Goal: Task Accomplishment & Management: Complete application form

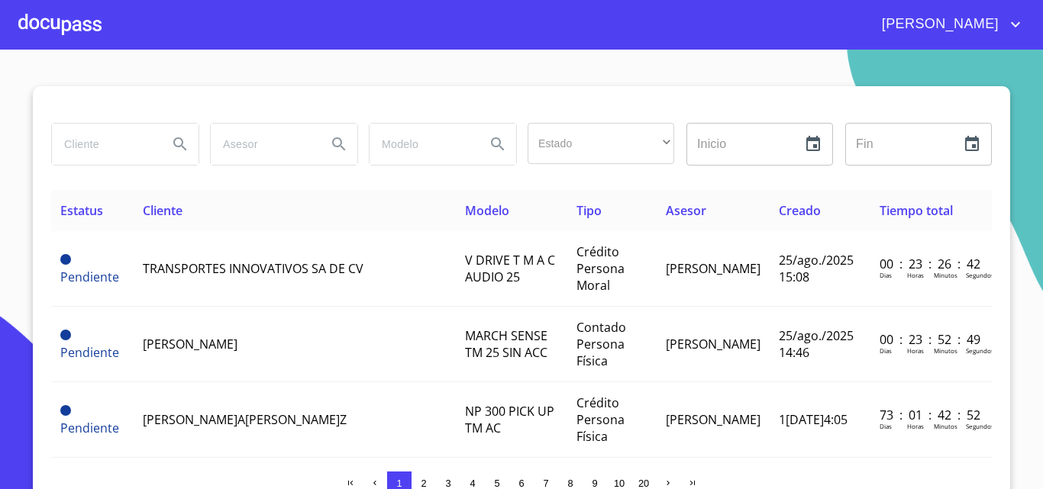
click at [64, 28] on div at bounding box center [59, 24] width 83 height 49
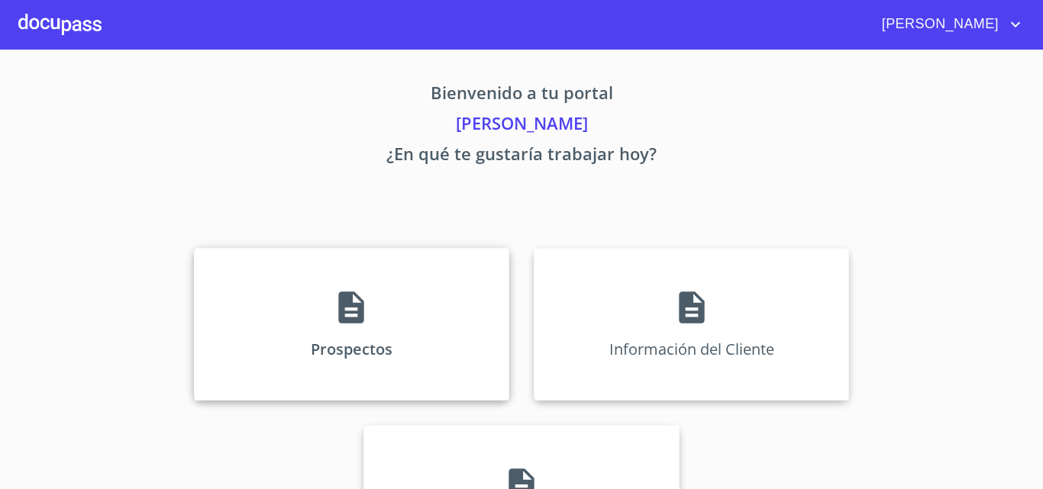
click at [308, 280] on div "Prospectos" at bounding box center [351, 324] width 315 height 153
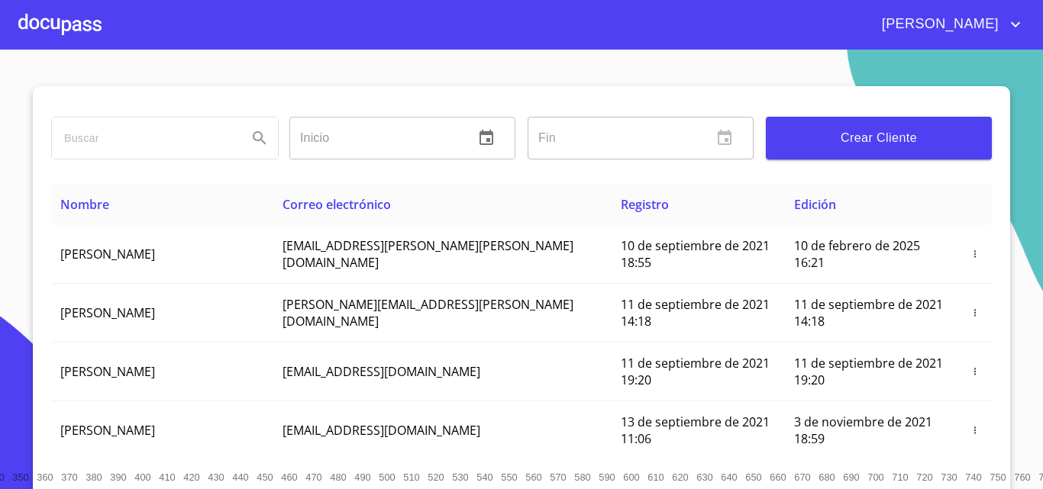
click at [70, 32] on div at bounding box center [59, 24] width 83 height 49
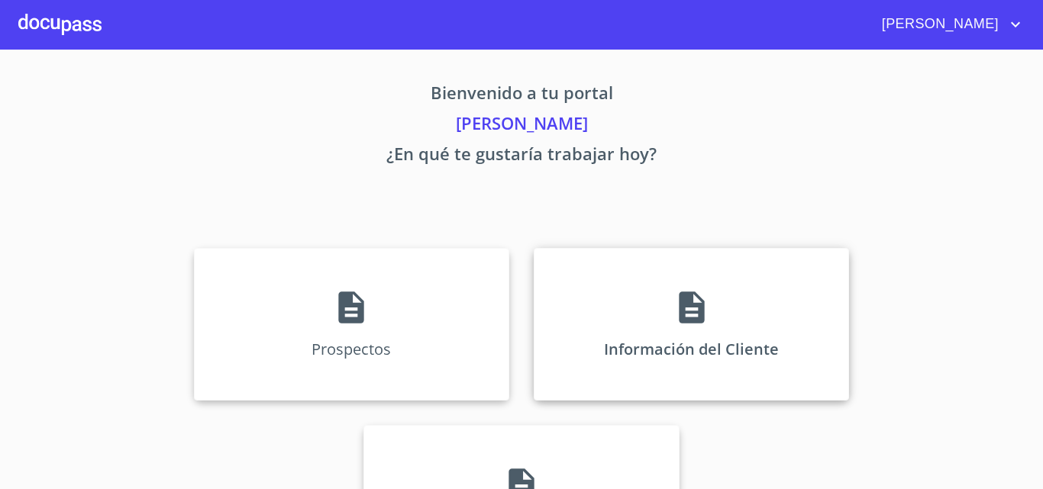
click at [599, 278] on div "Información del Cliente" at bounding box center [691, 324] width 315 height 153
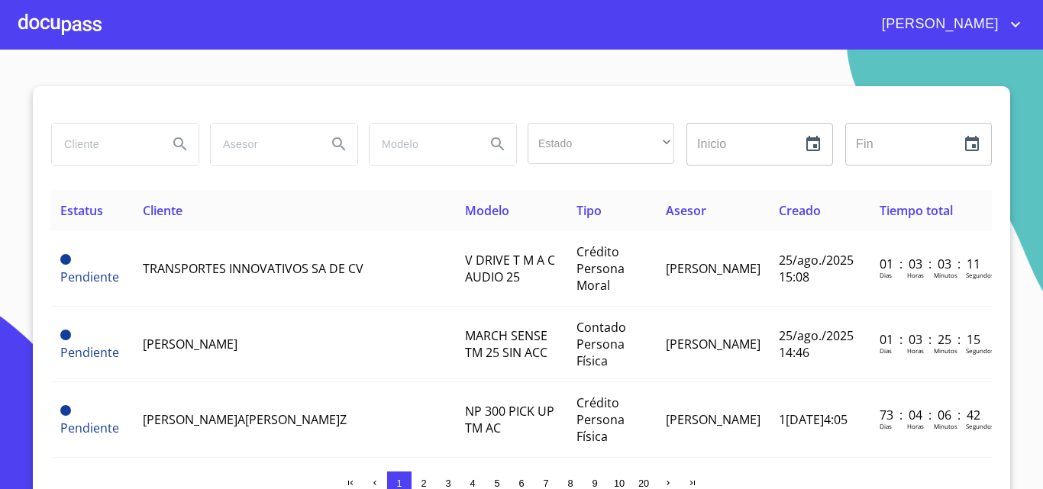
click at [89, 28] on div at bounding box center [59, 24] width 83 height 49
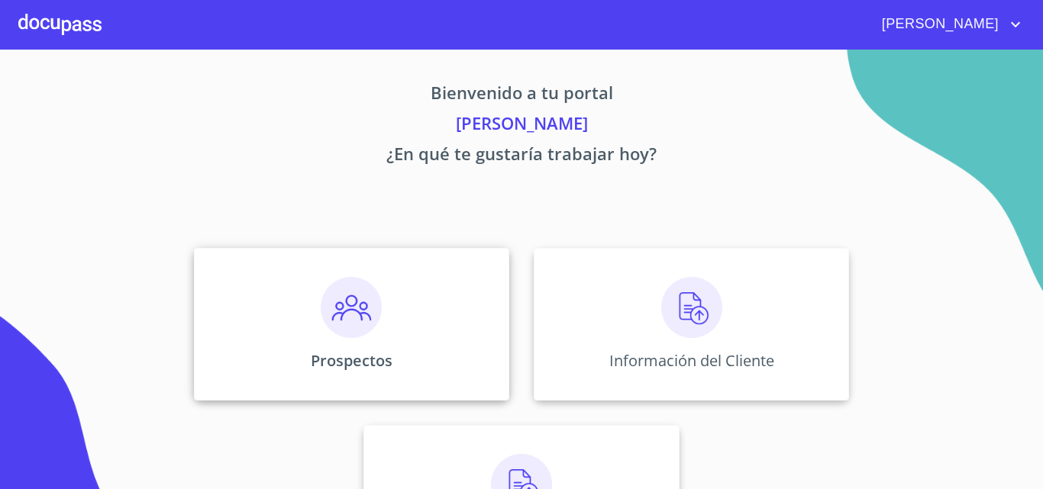
drag, startPoint x: 286, startPoint y: 321, endPoint x: 288, endPoint y: 308, distance: 13.1
click at [288, 308] on div "Prospectos" at bounding box center [351, 324] width 315 height 153
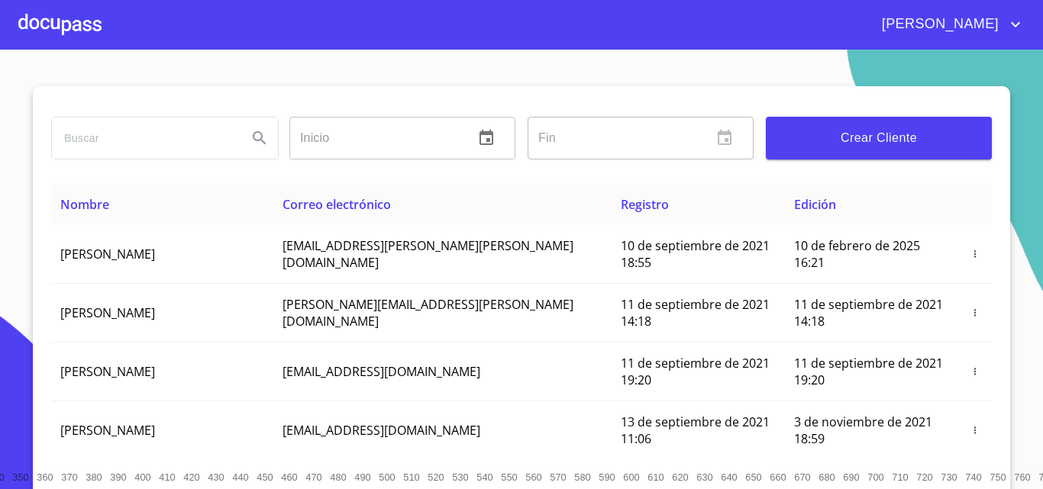
click at [822, 147] on span "Crear Cliente" at bounding box center [879, 138] width 202 height 21
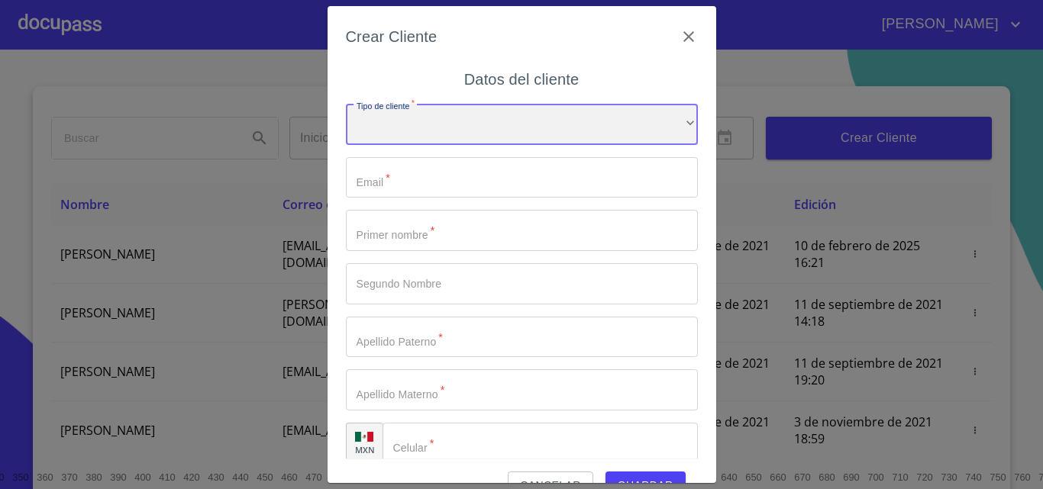
click at [432, 117] on div "​" at bounding box center [522, 124] width 352 height 41
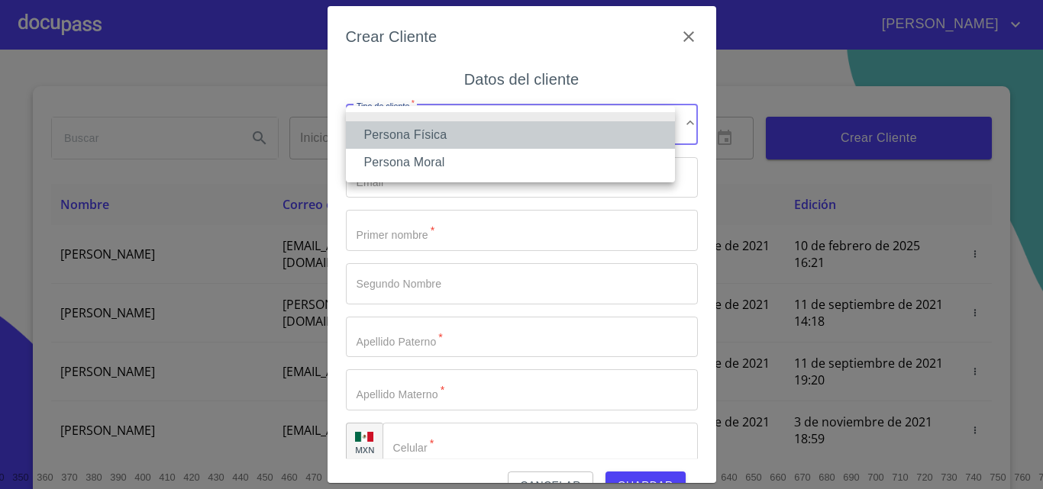
click at [430, 126] on li "Persona Física" at bounding box center [510, 134] width 329 height 27
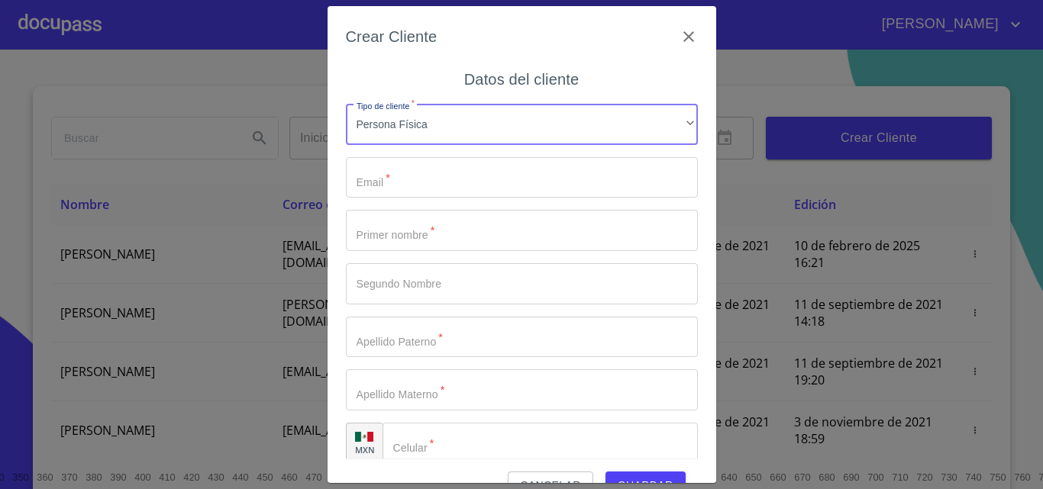
click at [423, 170] on input "Tipo de cliente   *" at bounding box center [522, 177] width 352 height 41
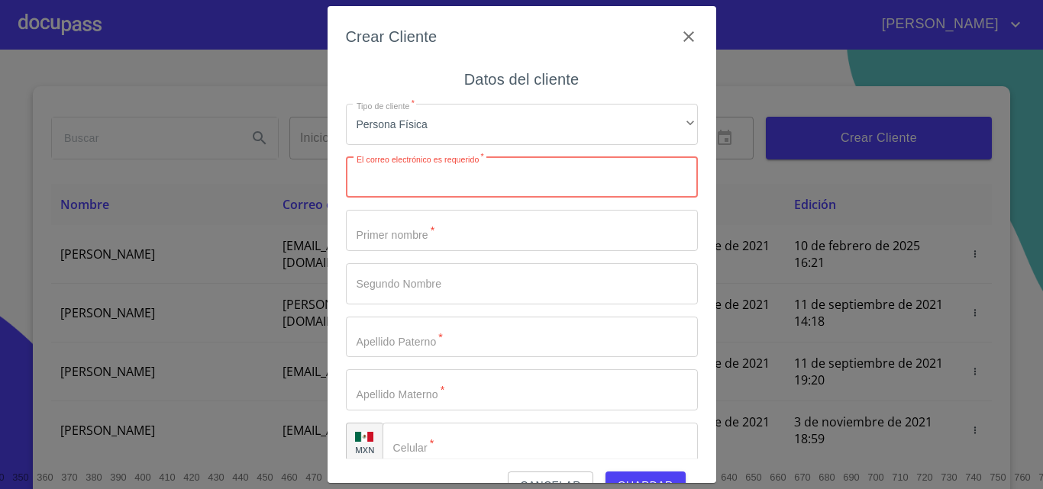
paste input "[EMAIL_ADDRESS][DOMAIN_NAME]"
type input "[EMAIL_ADDRESS][DOMAIN_NAME]"
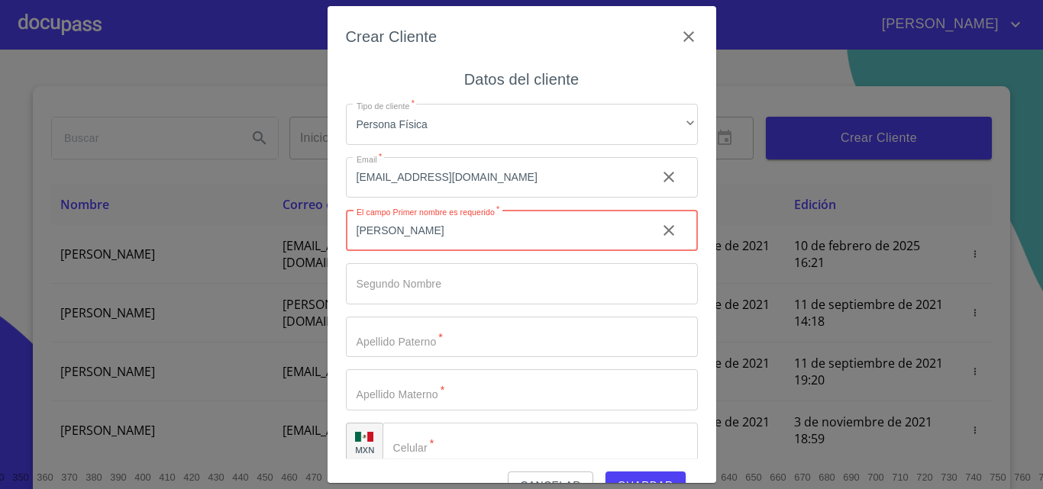
type input "[PERSON_NAME]"
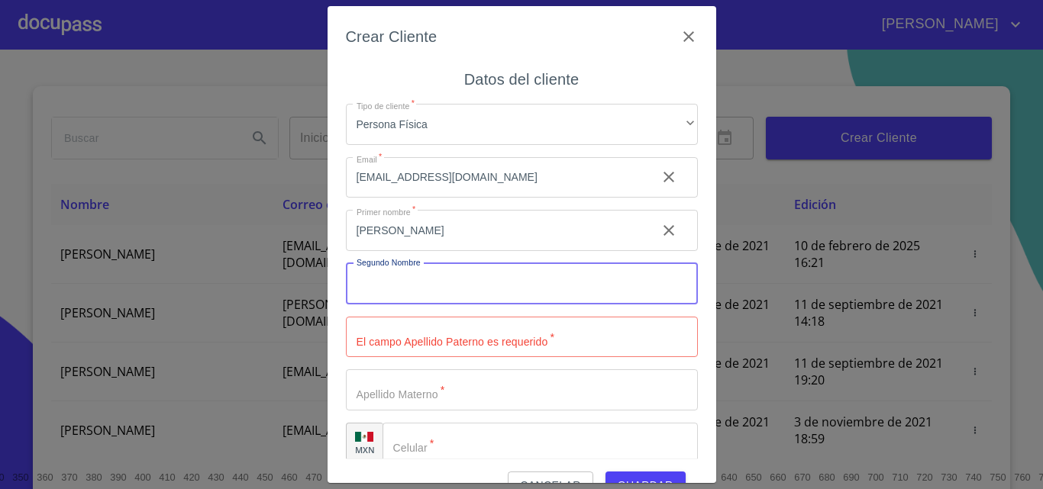
click at [387, 288] on input "Tipo de cliente   *" at bounding box center [522, 283] width 352 height 41
click at [379, 326] on input "Tipo de cliente   *" at bounding box center [522, 337] width 352 height 41
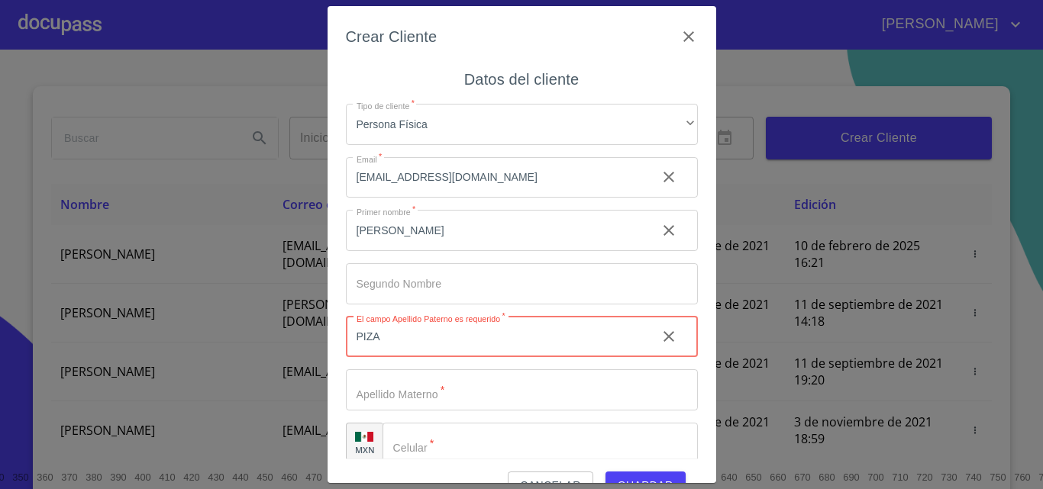
type input "PIZA"
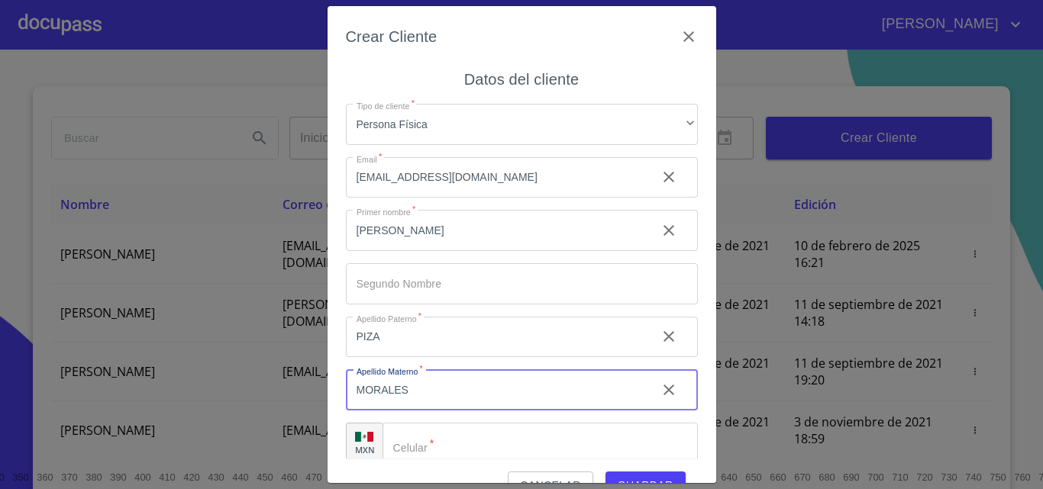
type input "MORALES"
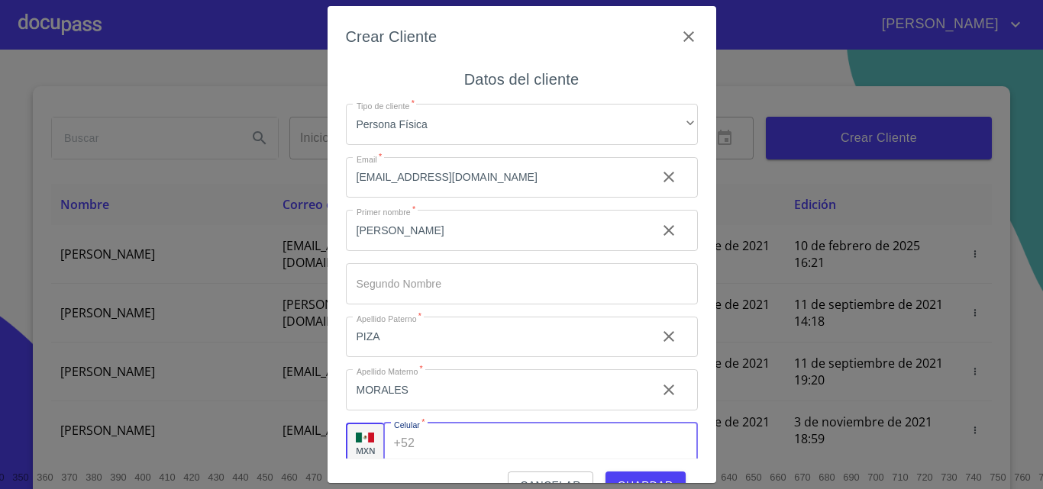
scroll to position [5, 0]
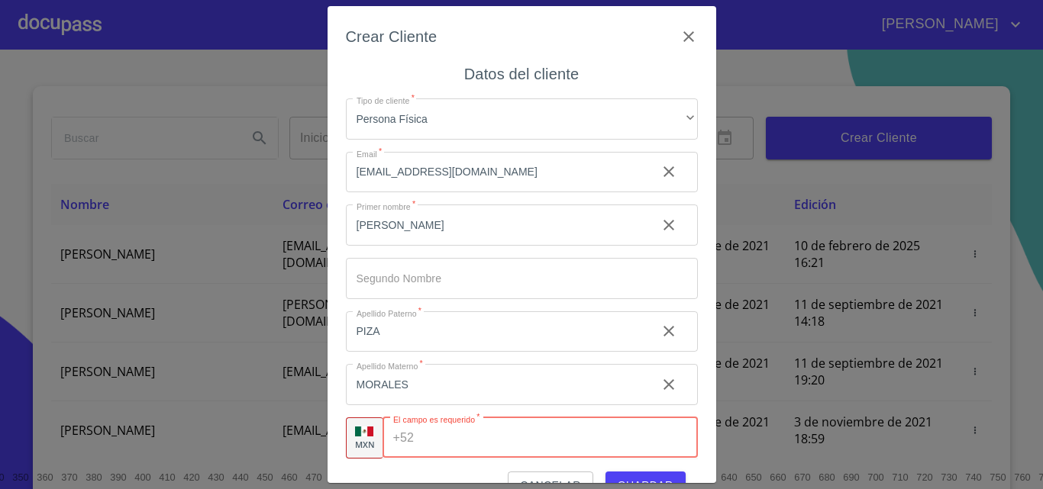
paste input "[PHONE_NUMBER]"
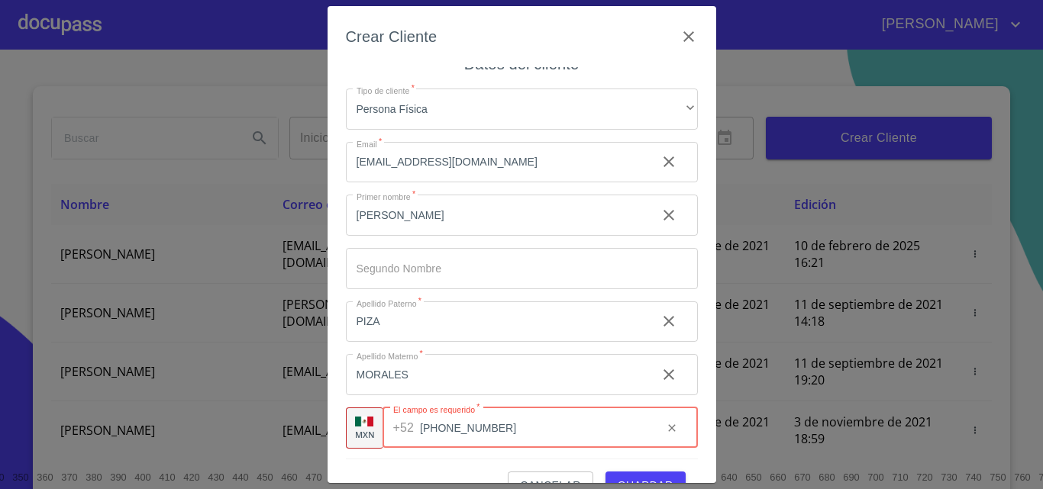
scroll to position [18, 0]
type input "[PHONE_NUMBER]"
click at [633, 478] on span "Guardar" at bounding box center [646, 485] width 56 height 19
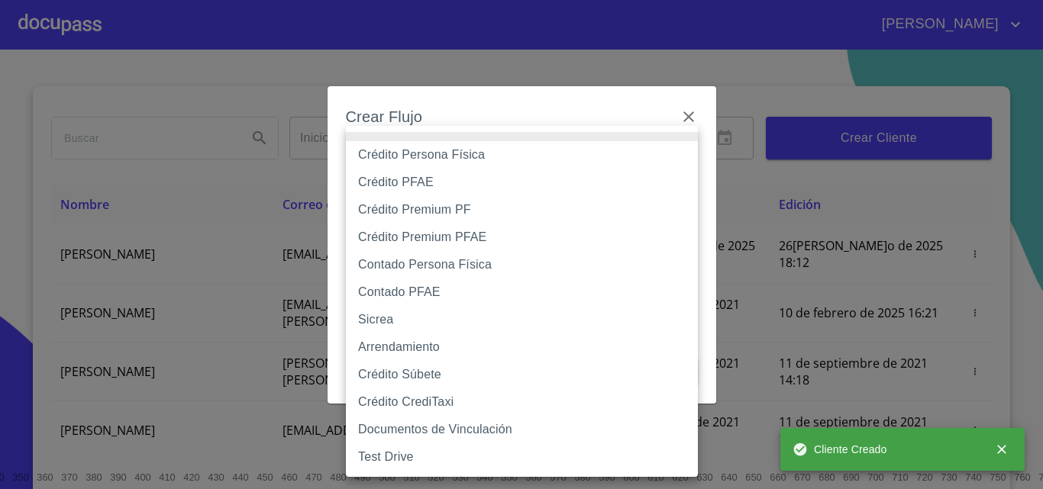
click at [457, 150] on body "[PERSON_NAME] ​ Fin ​ Crear Cliente Nombre Correo electrónico Registro Edición …" at bounding box center [521, 244] width 1043 height 489
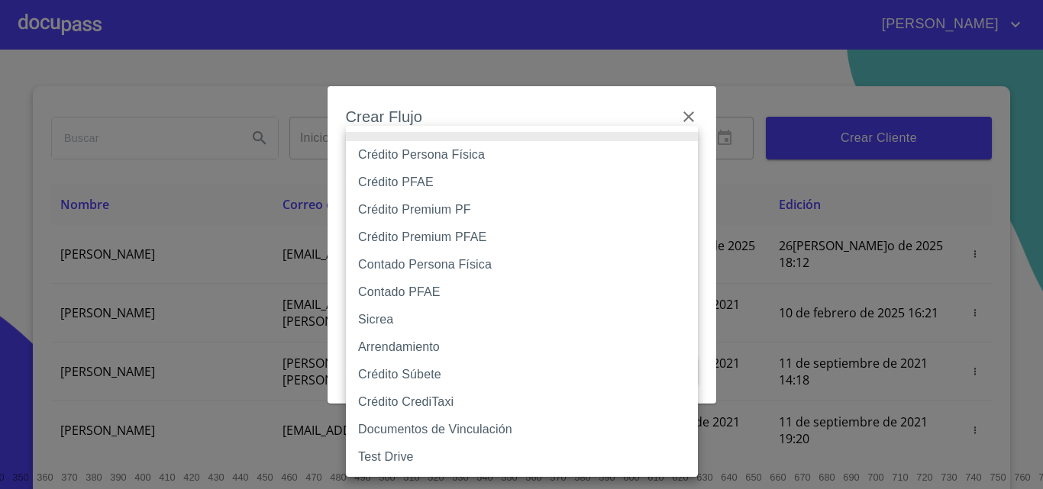
click at [414, 270] on li "Contado Persona Física" at bounding box center [522, 264] width 352 height 27
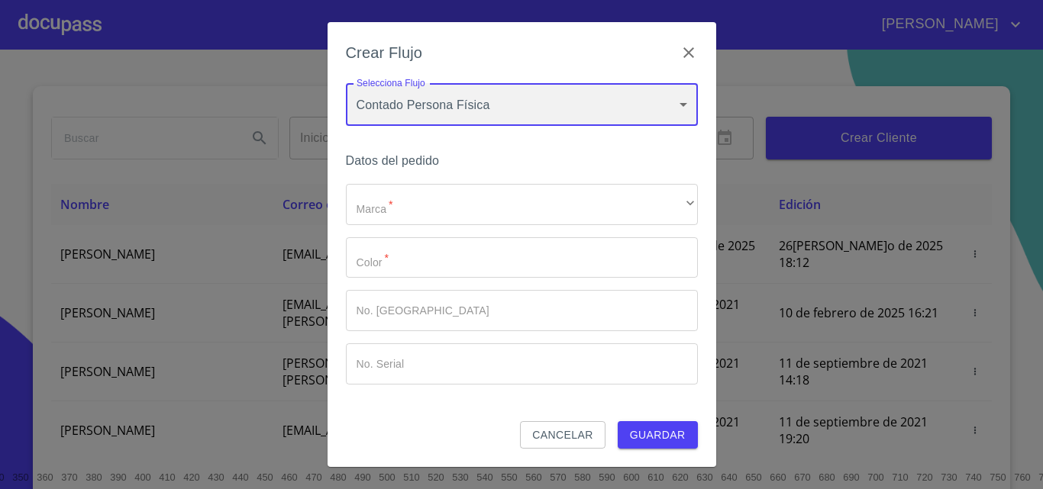
type input "60bf975b0d9865ccc2471536"
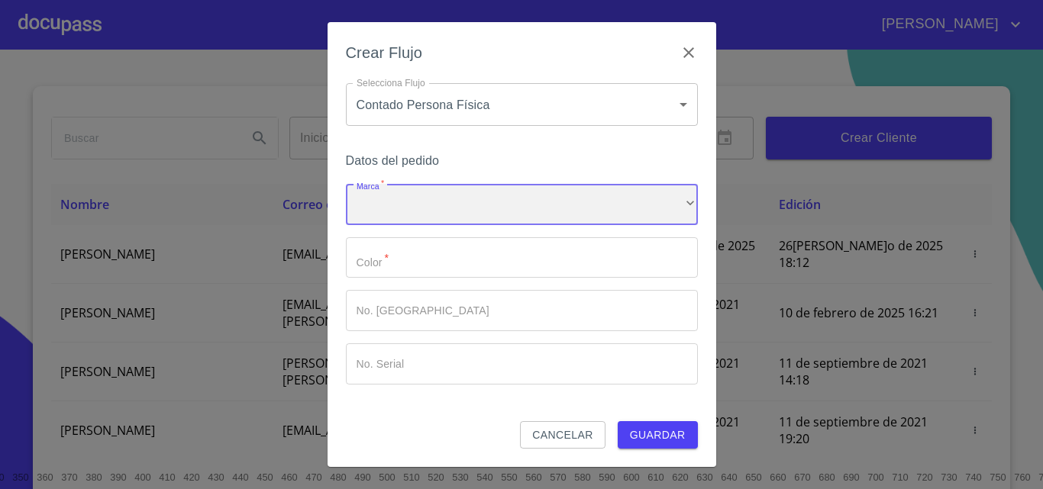
click at [404, 205] on div "​" at bounding box center [522, 204] width 352 height 41
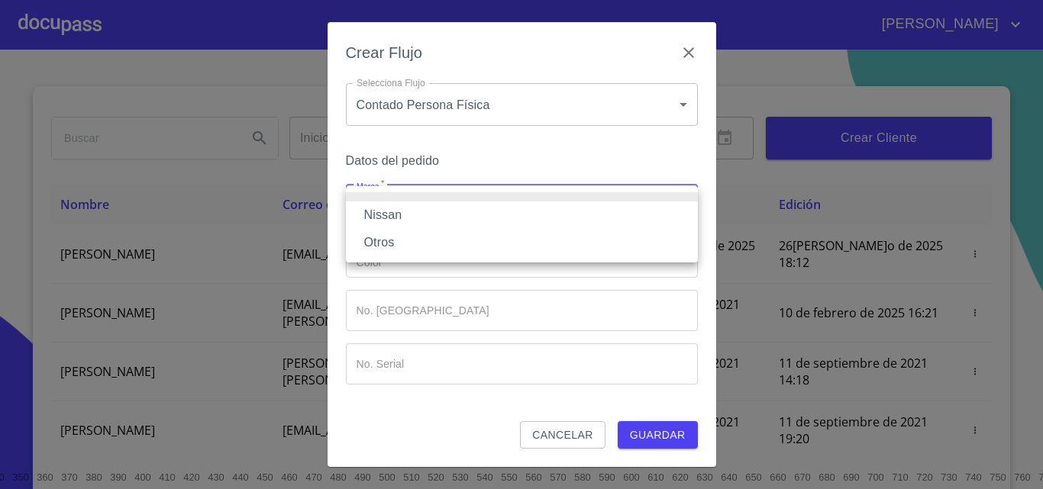
click at [404, 205] on li "Nissan" at bounding box center [522, 215] width 352 height 27
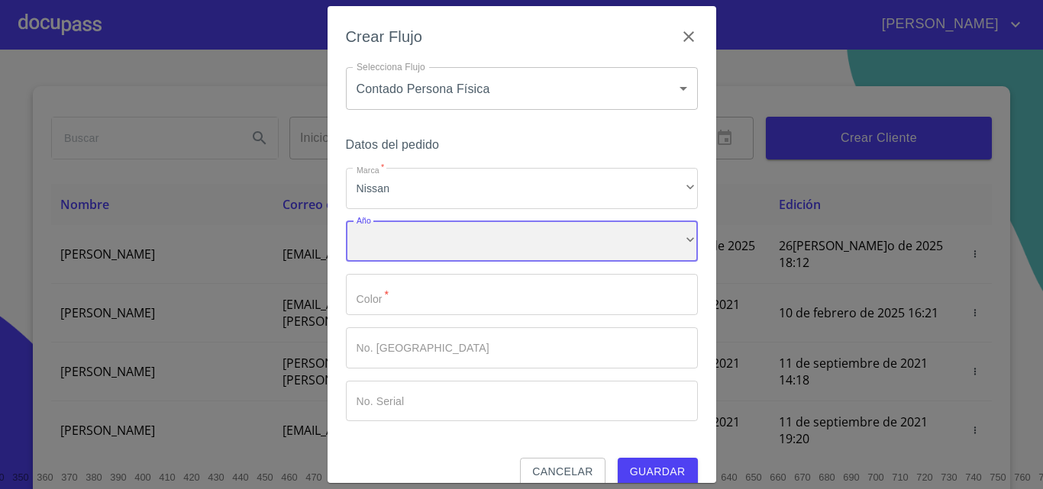
click at [405, 243] on div "​" at bounding box center [522, 241] width 352 height 41
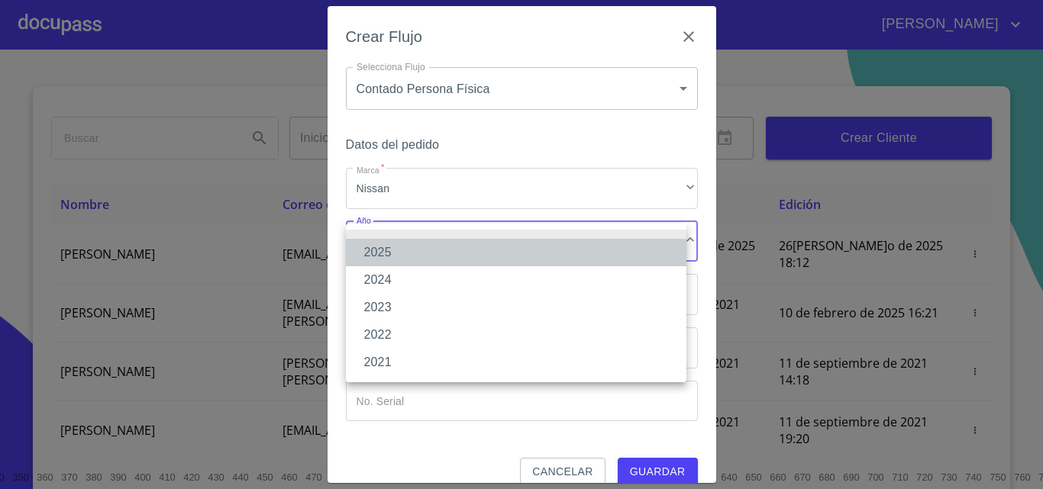
click at [404, 252] on li "2025" at bounding box center [516, 252] width 341 height 27
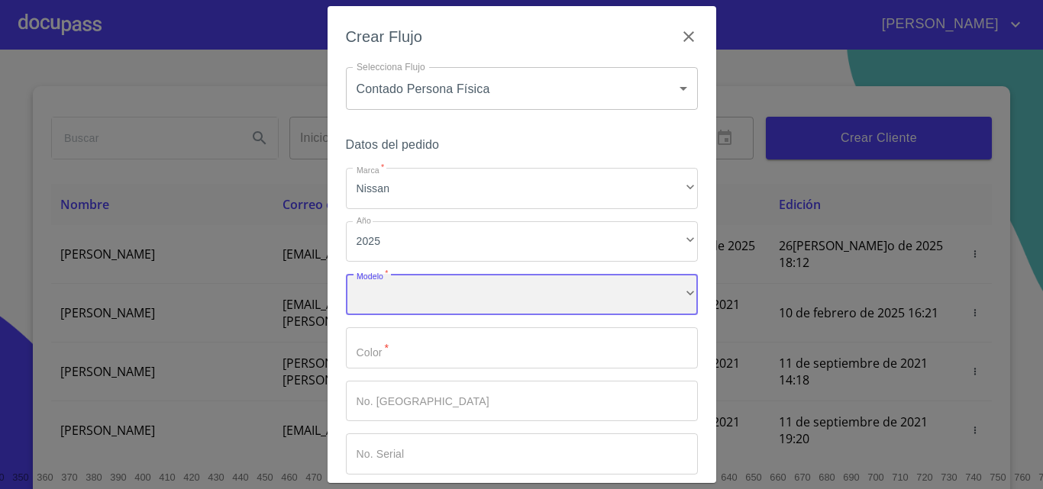
click at [403, 281] on div "​" at bounding box center [522, 294] width 352 height 41
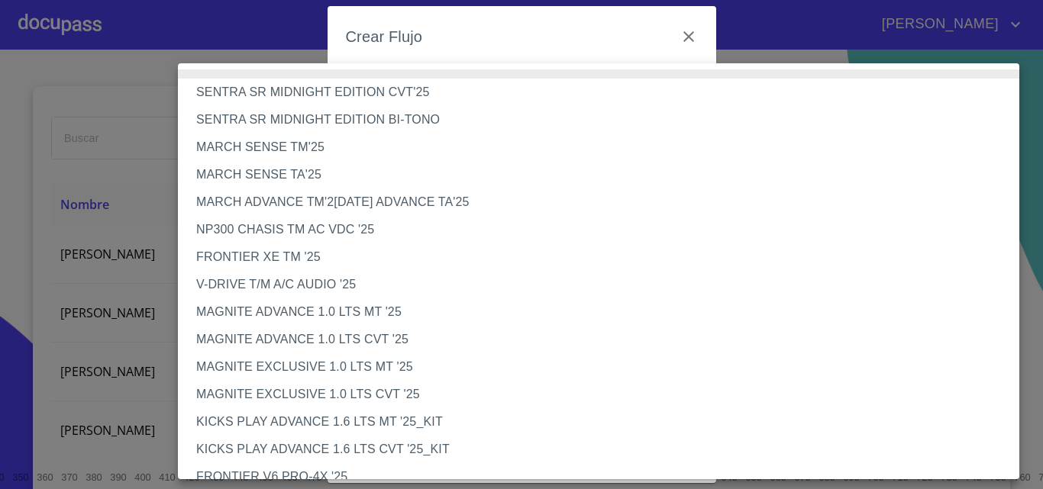
click at [305, 273] on li "V-DRIVE T/M A/C AUDIO '25" at bounding box center [604, 284] width 853 height 27
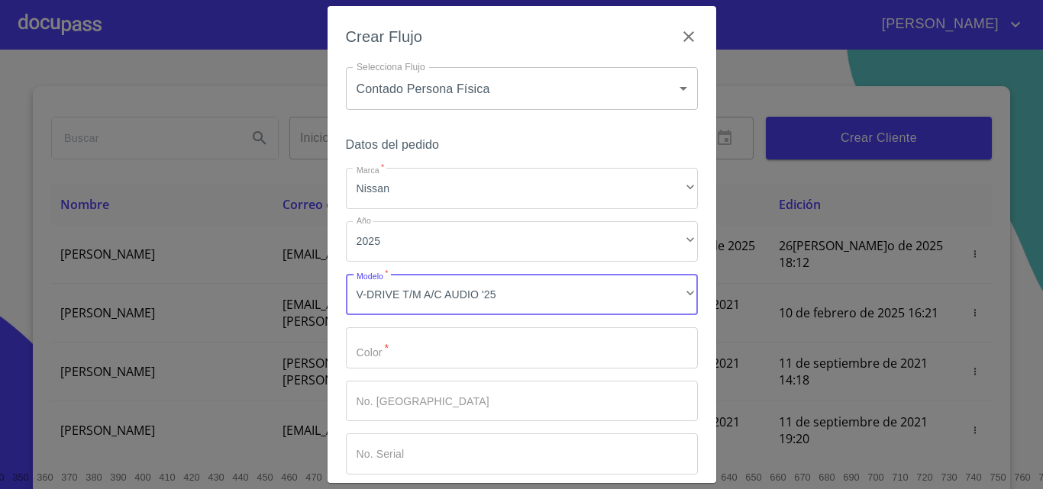
click at [396, 353] on input "Marca   *" at bounding box center [522, 348] width 352 height 41
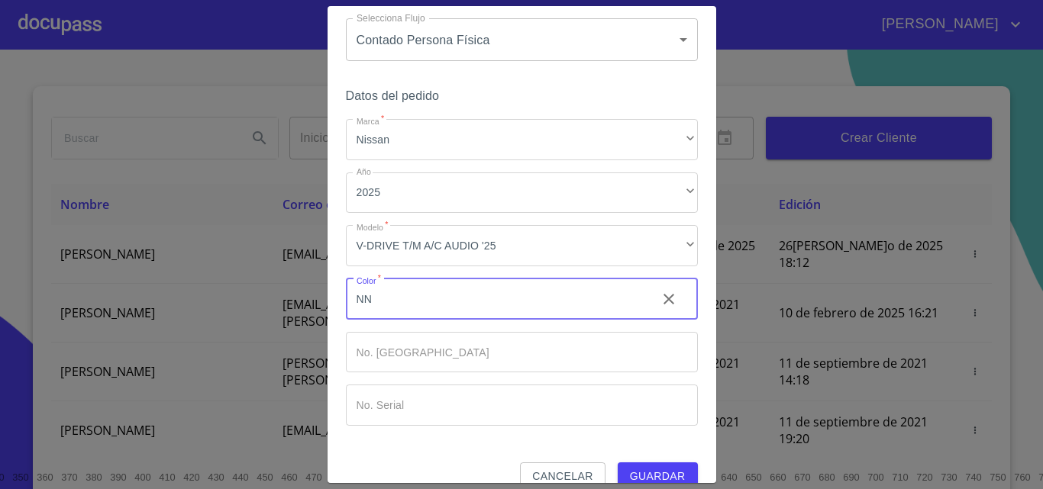
scroll to position [74, 0]
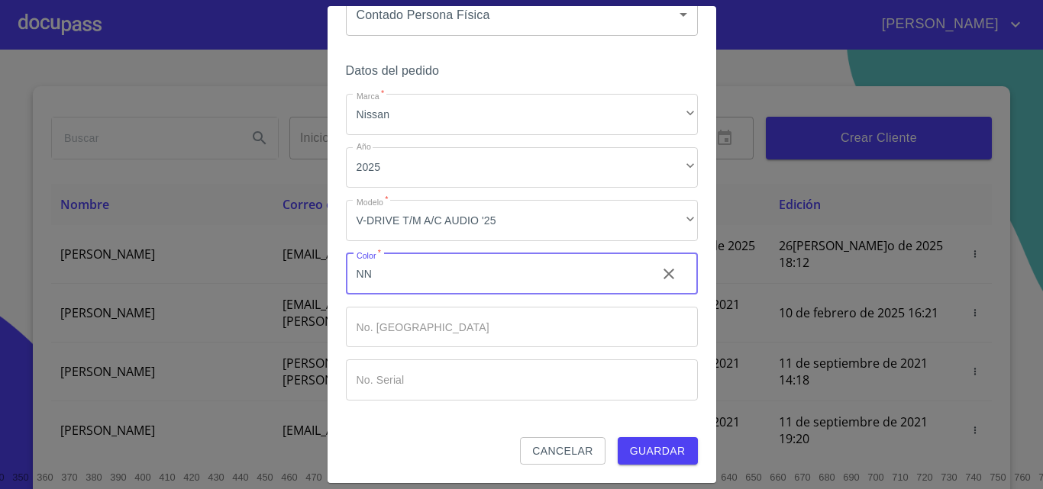
type input "NN"
click at [651, 462] on button "Guardar" at bounding box center [658, 452] width 80 height 28
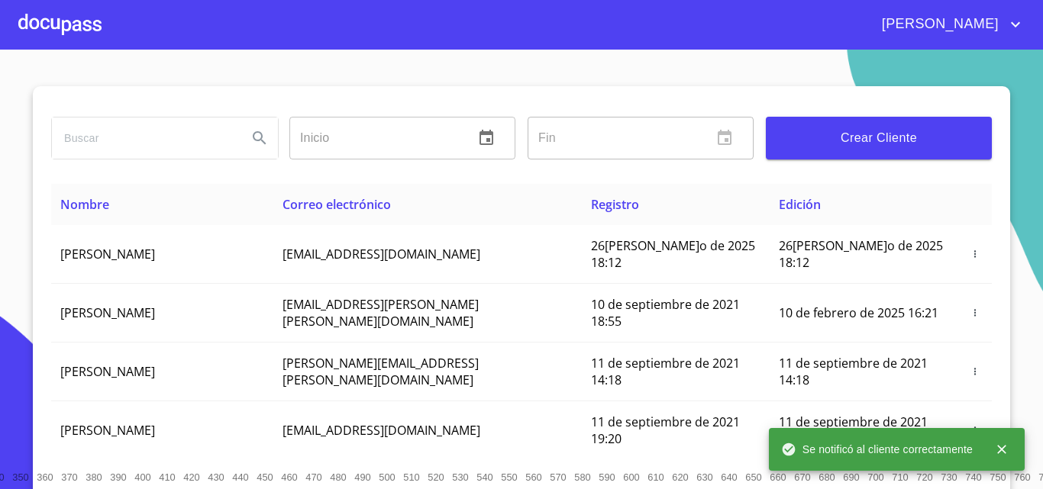
click at [61, 17] on div at bounding box center [59, 24] width 83 height 49
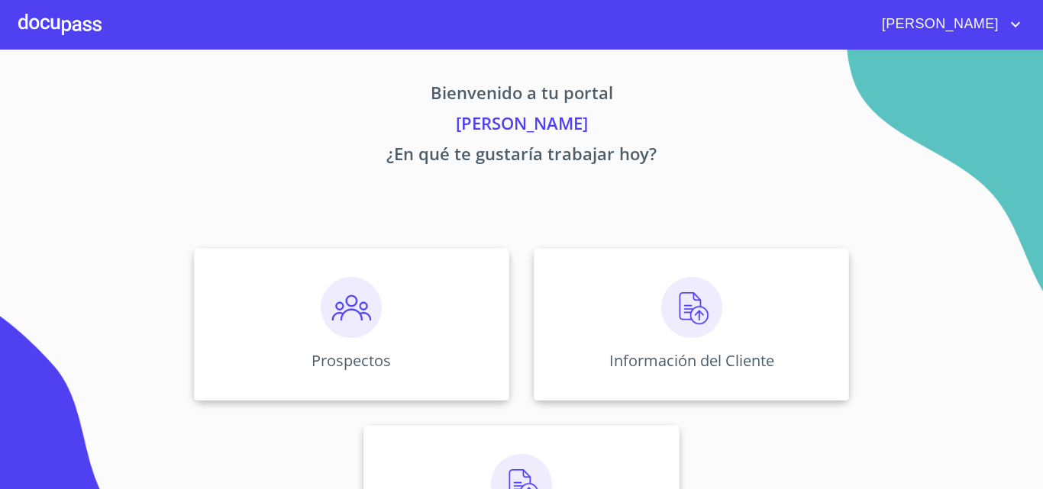
click at [689, 308] on img at bounding box center [691, 307] width 61 height 61
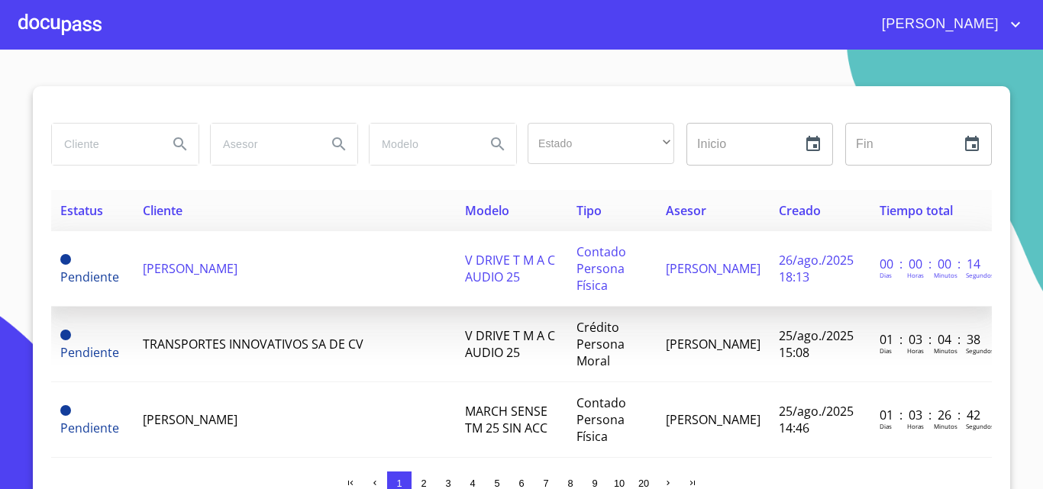
click at [237, 260] on span "[PERSON_NAME]" at bounding box center [190, 268] width 95 height 17
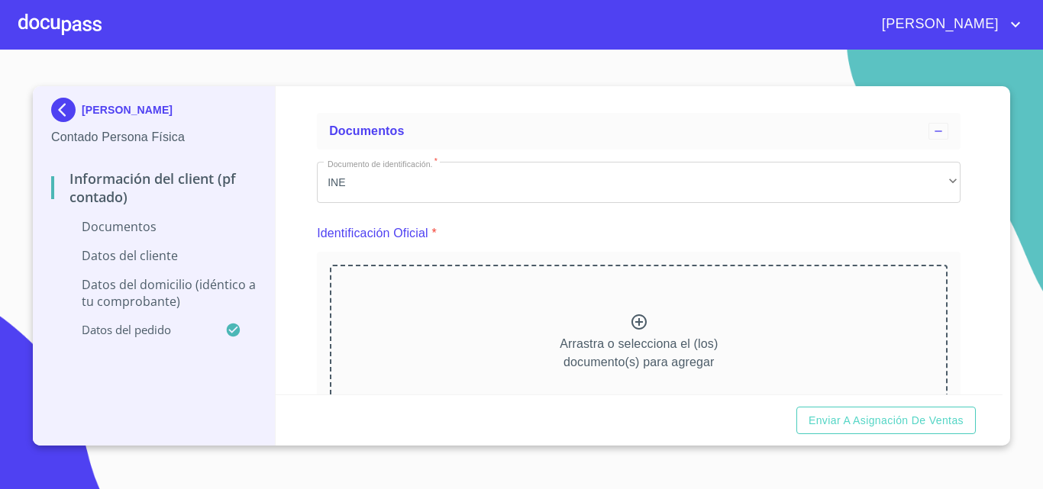
scroll to position [76, 0]
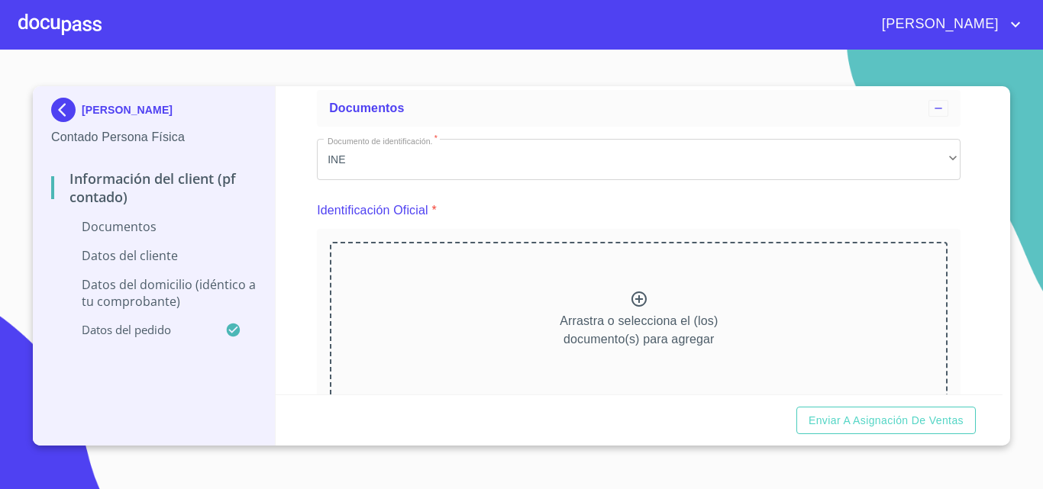
click at [635, 294] on icon at bounding box center [639, 299] width 18 height 18
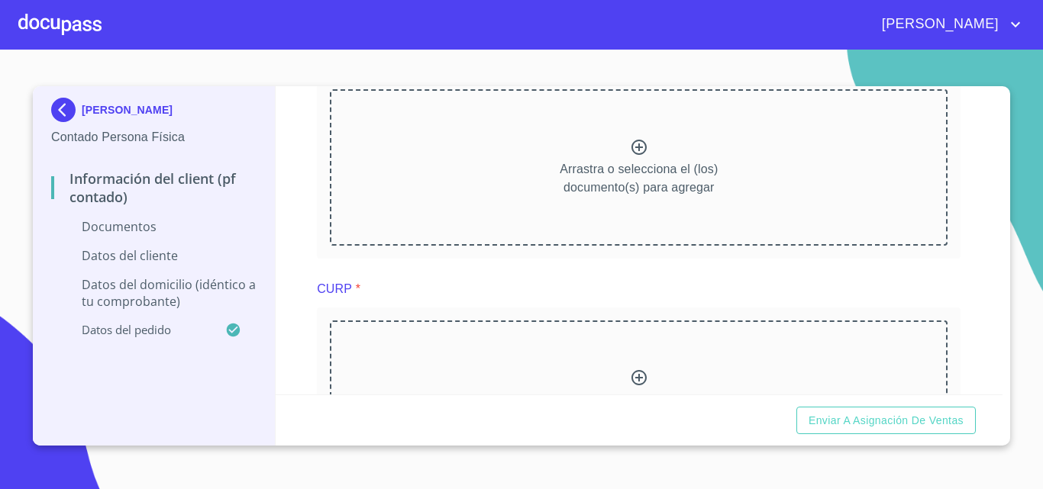
scroll to position [840, 0]
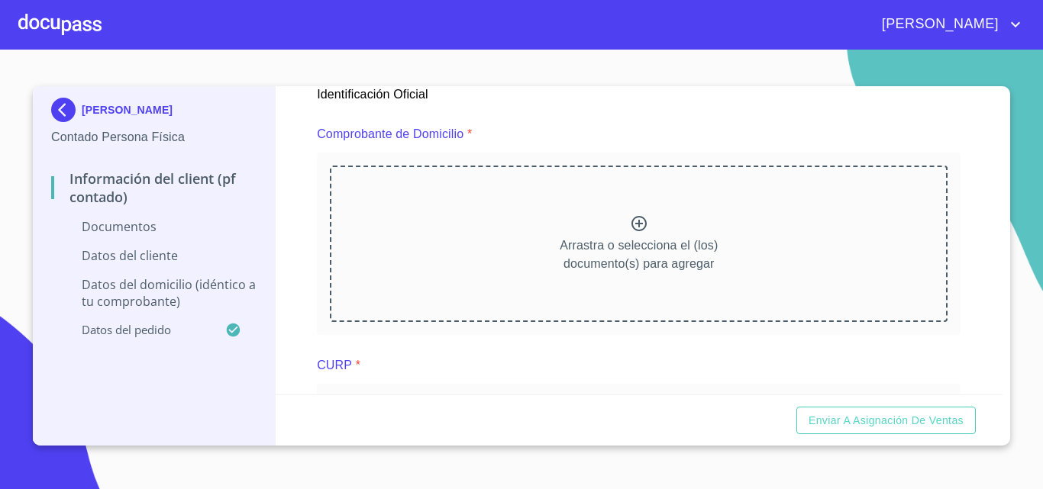
click at [635, 226] on icon at bounding box center [639, 224] width 18 height 18
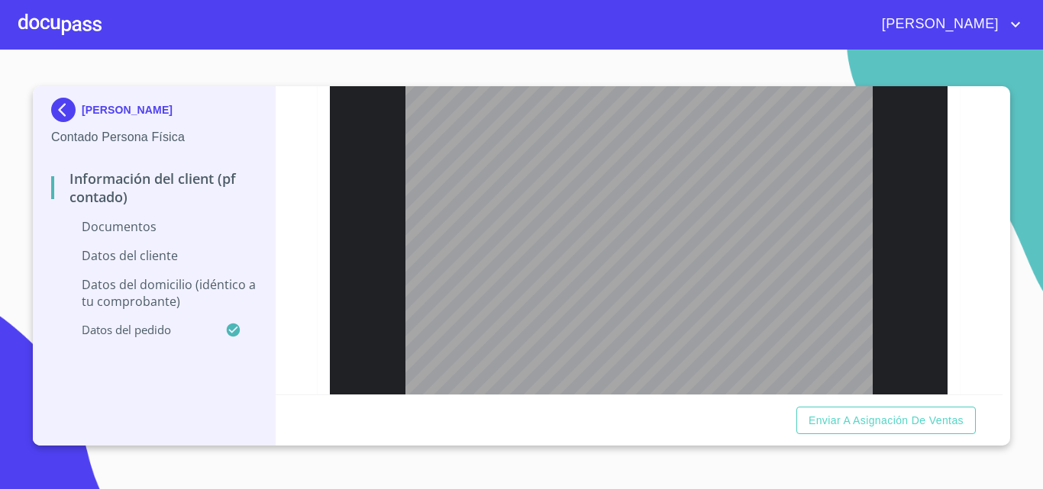
scroll to position [1298, 0]
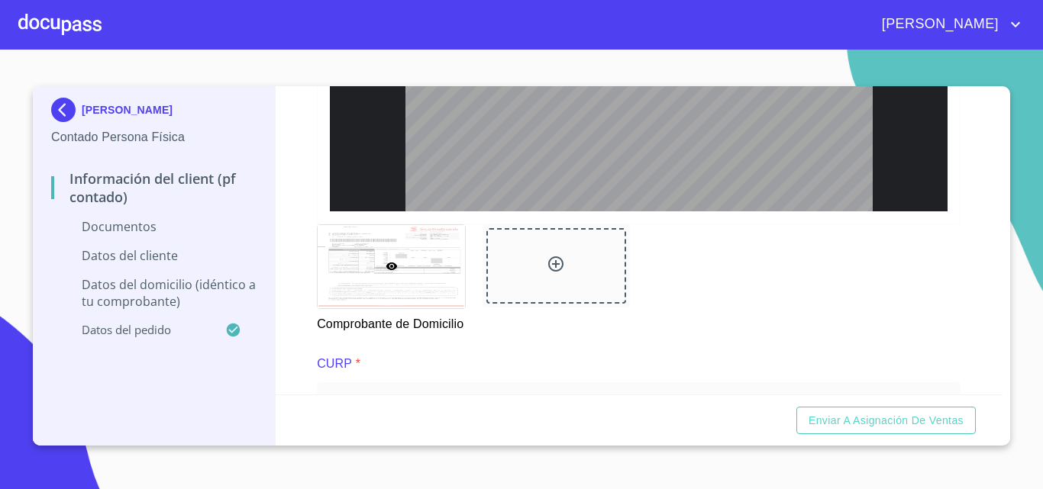
click at [625, 253] on div at bounding box center [556, 279] width 166 height 128
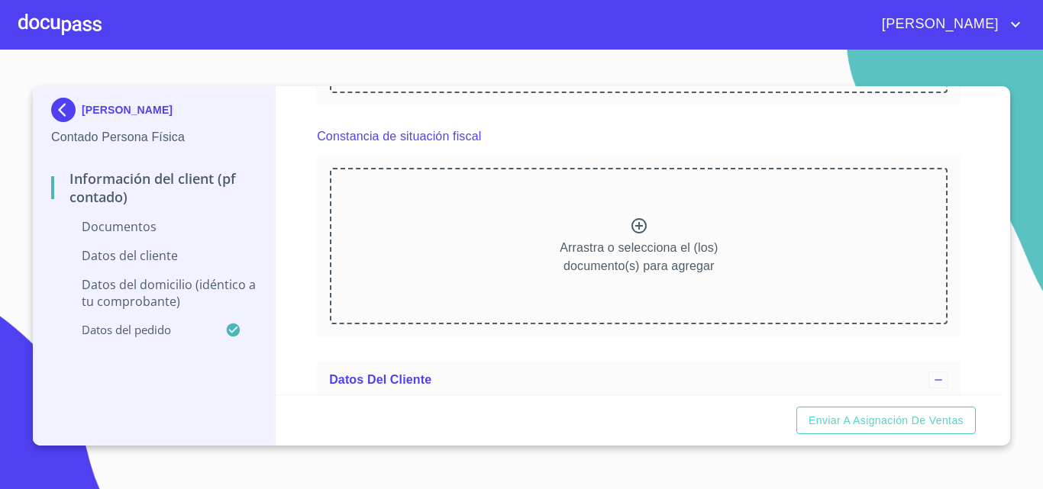
click at [631, 235] on icon at bounding box center [639, 226] width 18 height 18
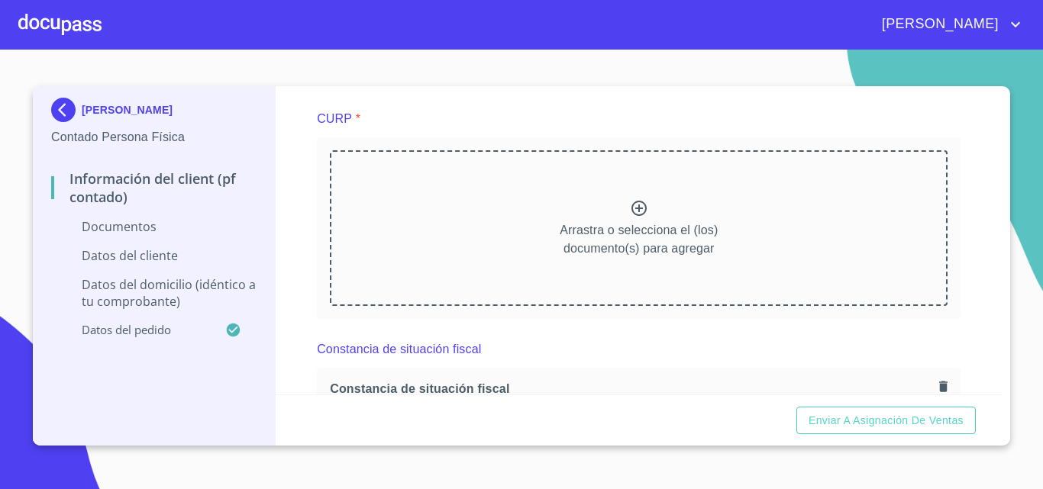
scroll to position [1527, 0]
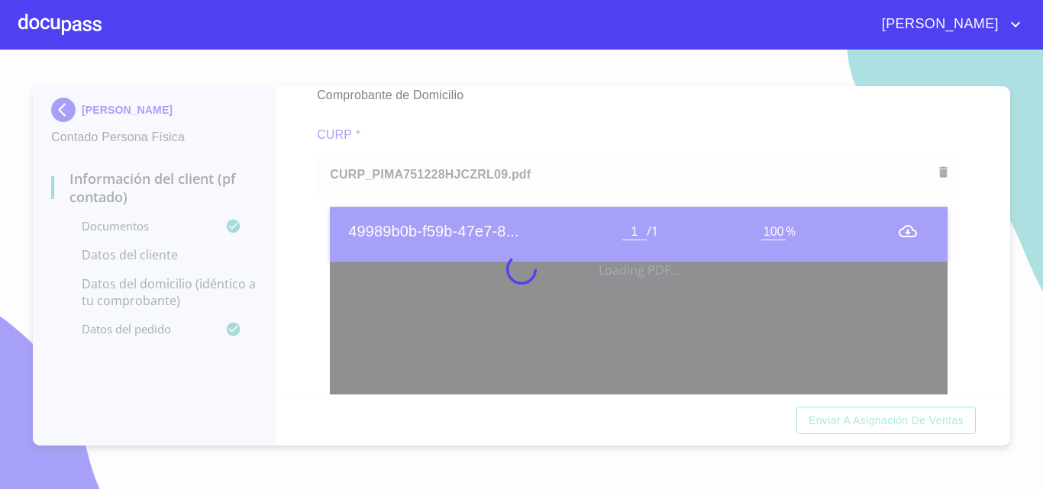
click at [310, 239] on div at bounding box center [521, 270] width 1043 height 440
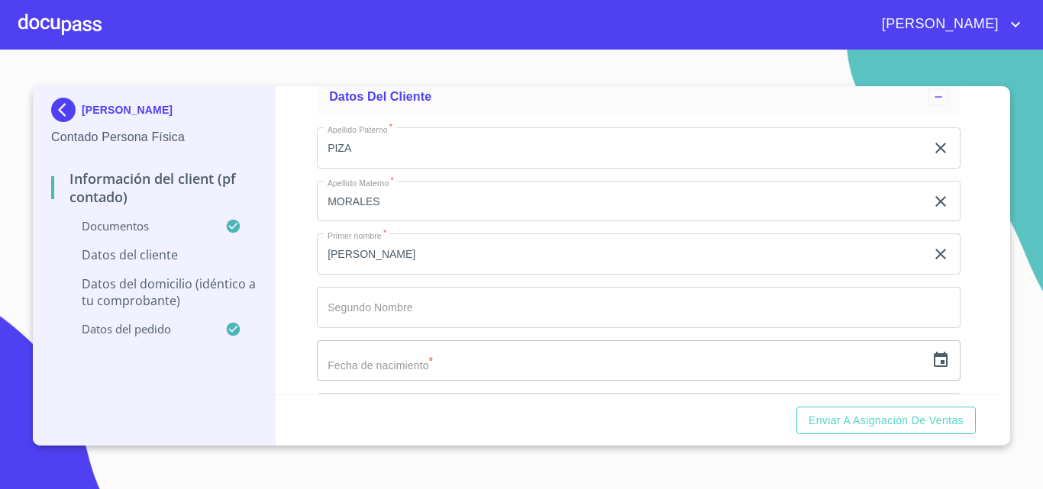
scroll to position [3207, 0]
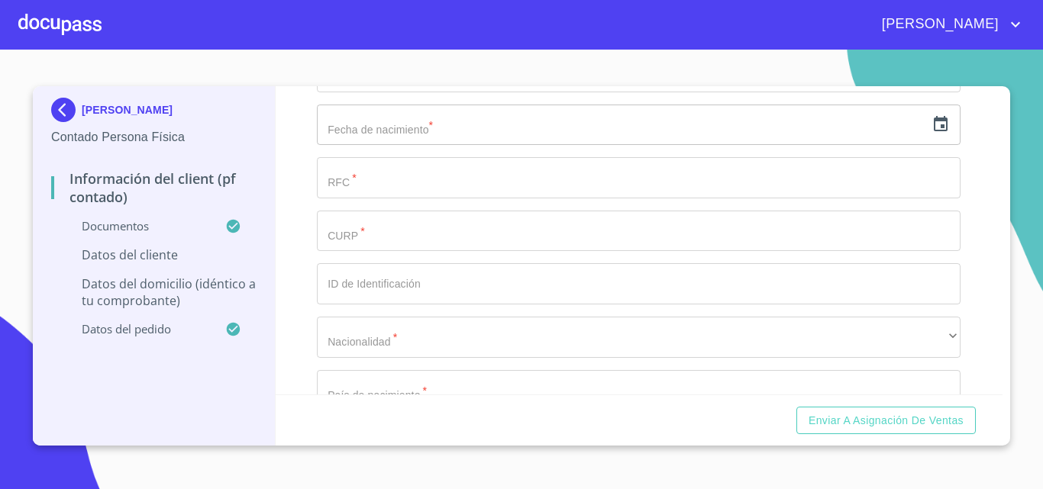
click at [383, 146] on input "text" at bounding box center [621, 125] width 609 height 41
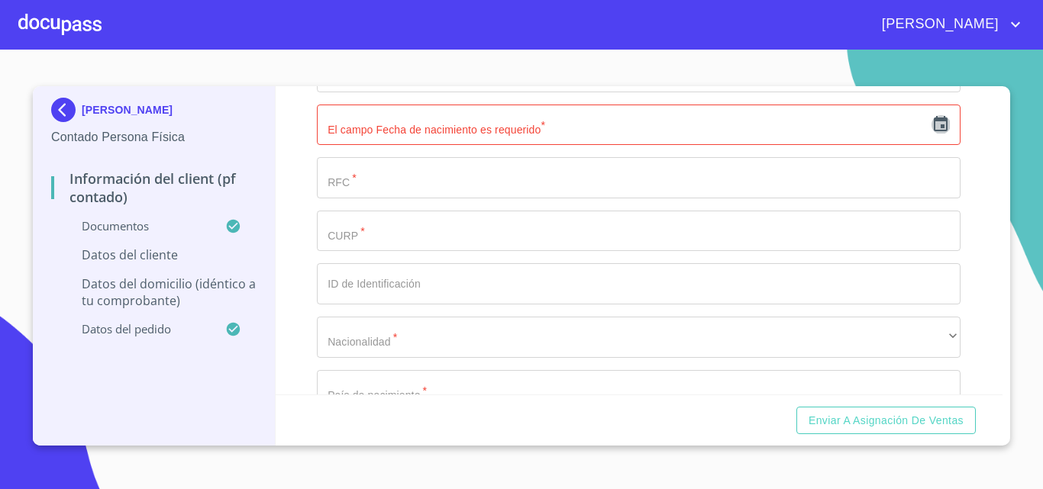
click at [936, 131] on icon "button" at bounding box center [941, 123] width 14 height 15
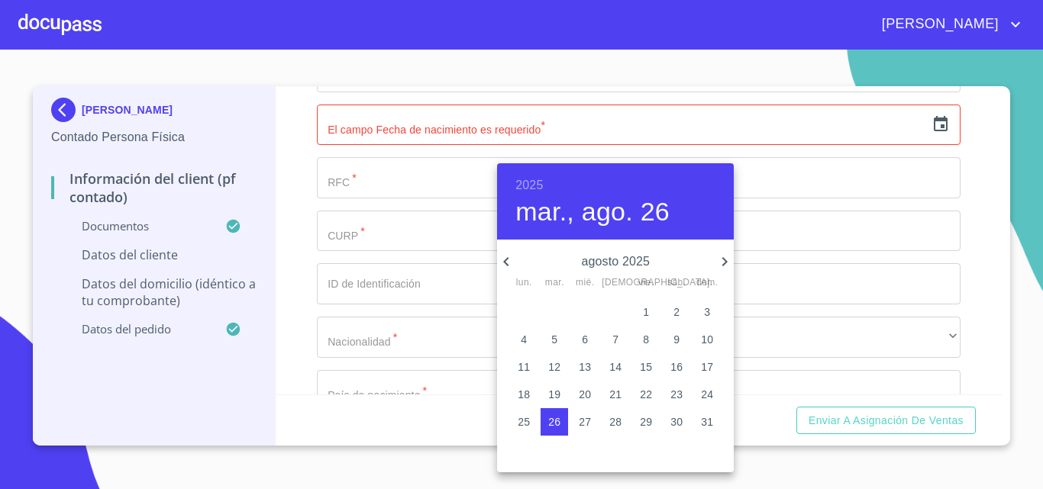
click at [558, 350] on button "5" at bounding box center [554, 339] width 27 height 27
type input "5 de ago. de 2025"
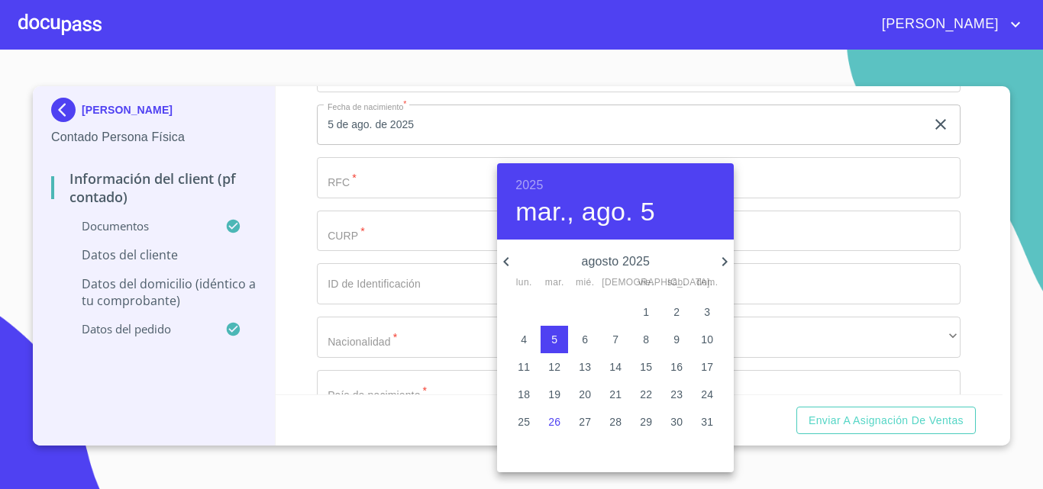
click at [393, 208] on div at bounding box center [521, 244] width 1043 height 489
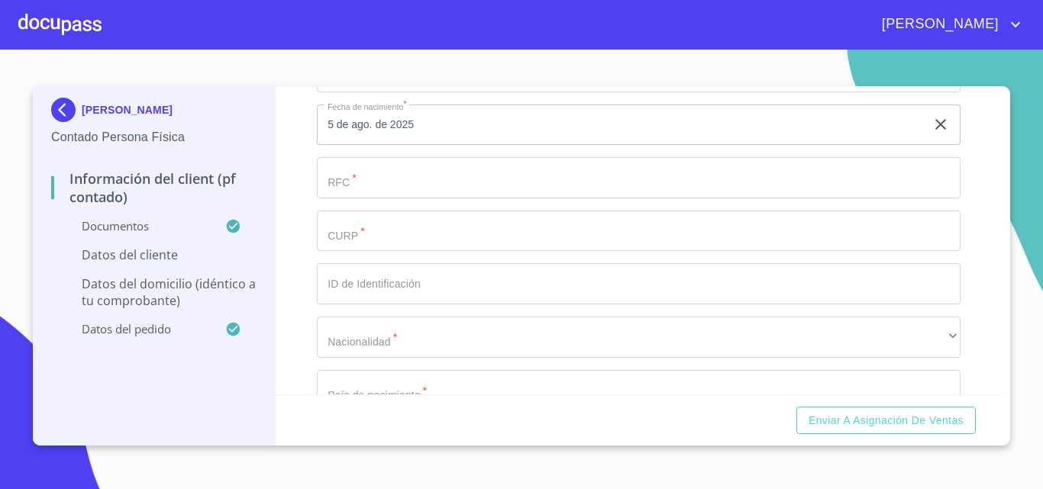
click at [394, 203] on div "[DATE], ago. 5 agosto 2025 lun. mar. mié. jue. vie. sáb. dom. 28 29 30 31 1 2 3…" at bounding box center [521, 244] width 1043 height 489
click at [394, 199] on input "Documento de identificación.   *" at bounding box center [639, 177] width 644 height 41
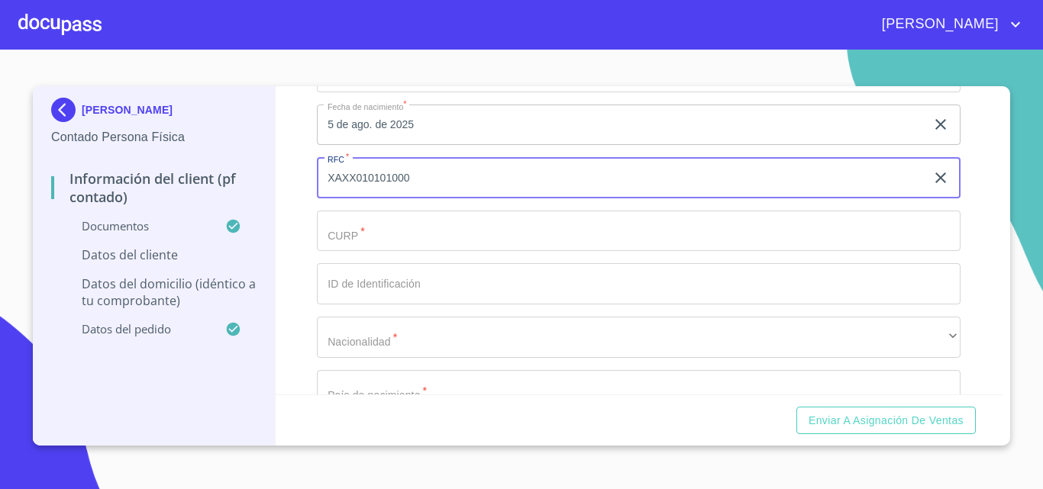
type input "XAXX010101000"
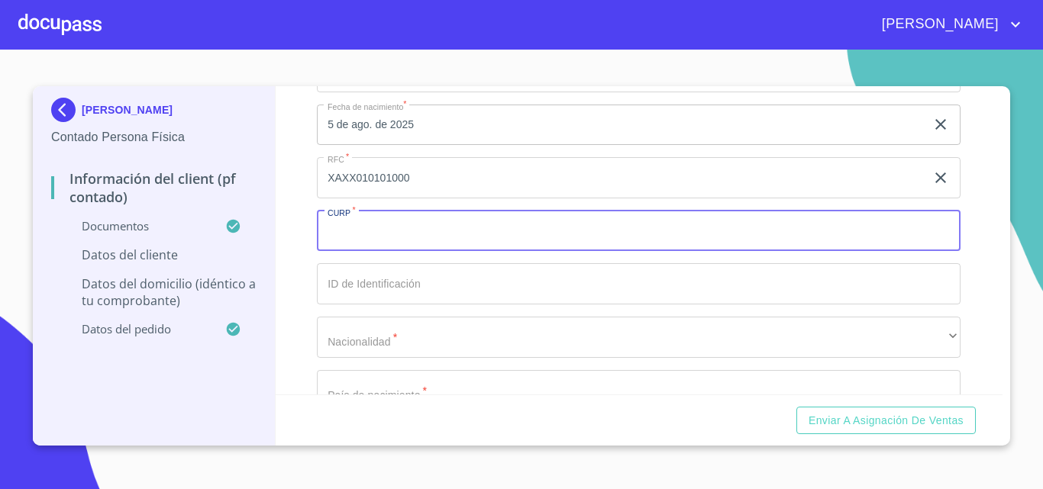
paste input "PIMA751228HJCZRL09"
type input "PIMA751228HJCZRL09"
click at [303, 282] on div "Información del Client (PF contado) Documentos Documento de identificación.   *…" at bounding box center [640, 240] width 728 height 308
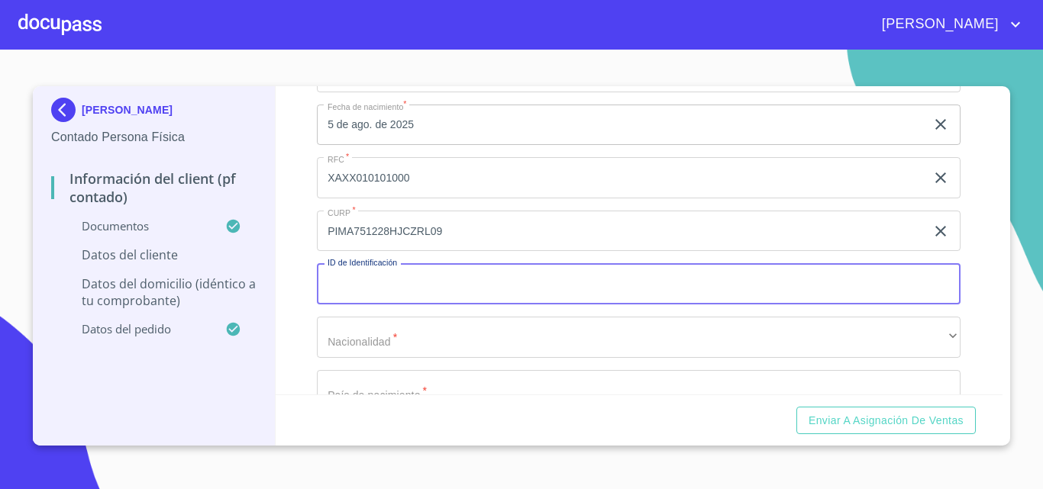
click at [357, 300] on input "Documento de identificación.   *" at bounding box center [639, 283] width 644 height 41
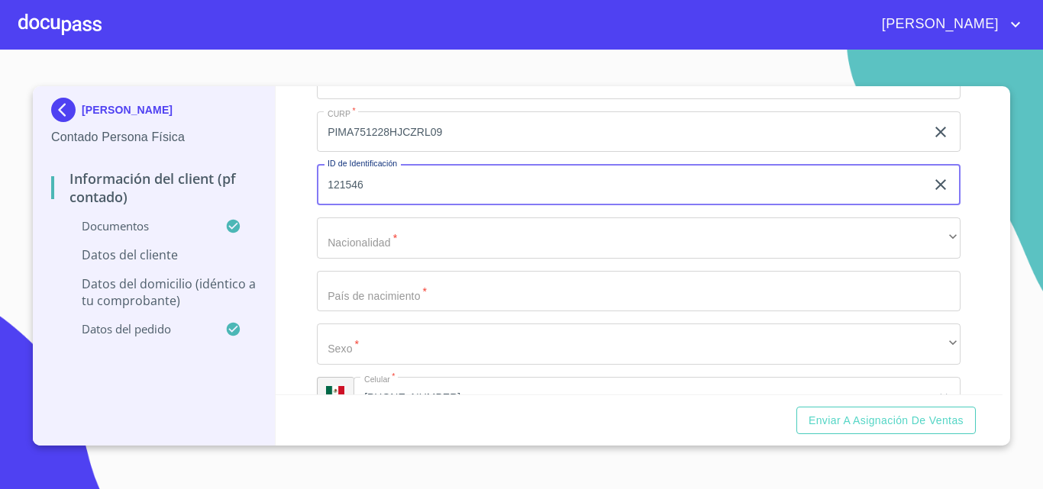
scroll to position [3436, 0]
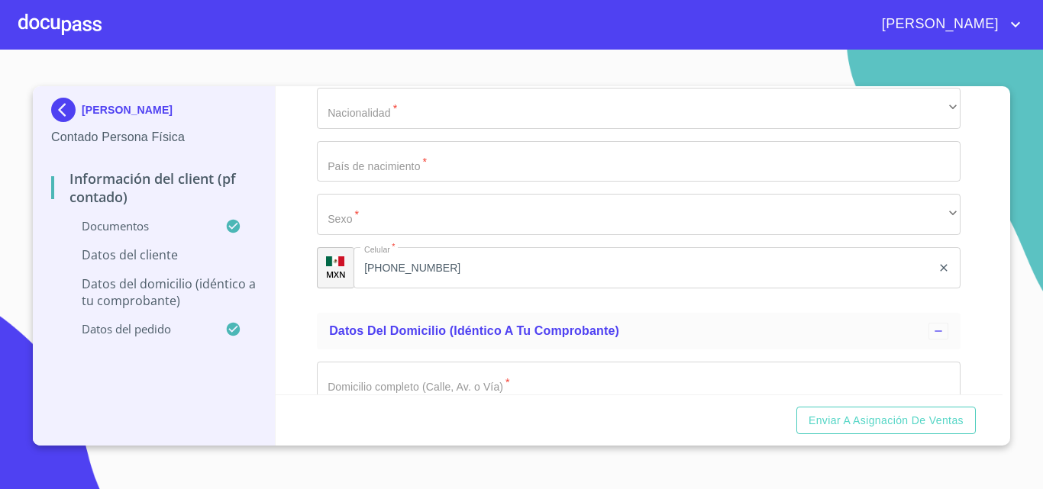
type input "121546"
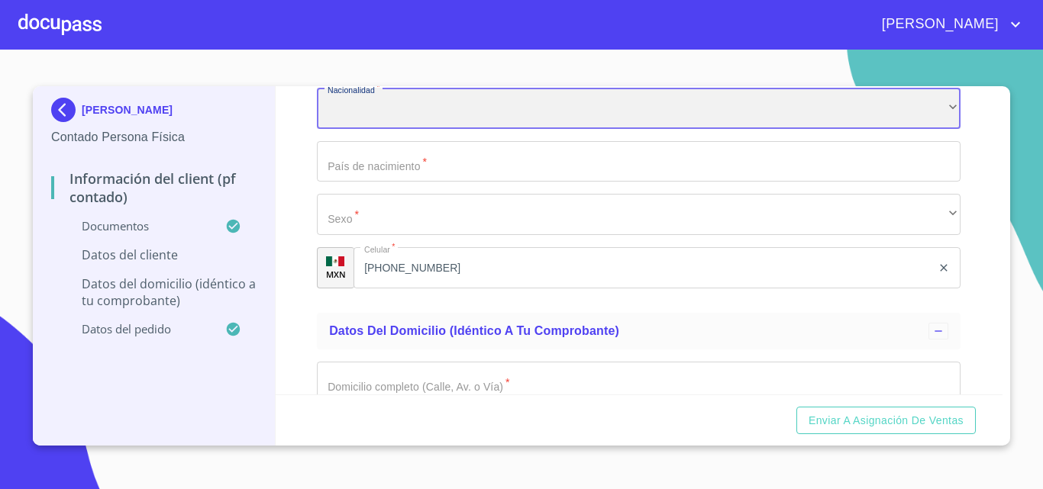
click at [374, 129] on div "​" at bounding box center [639, 108] width 644 height 41
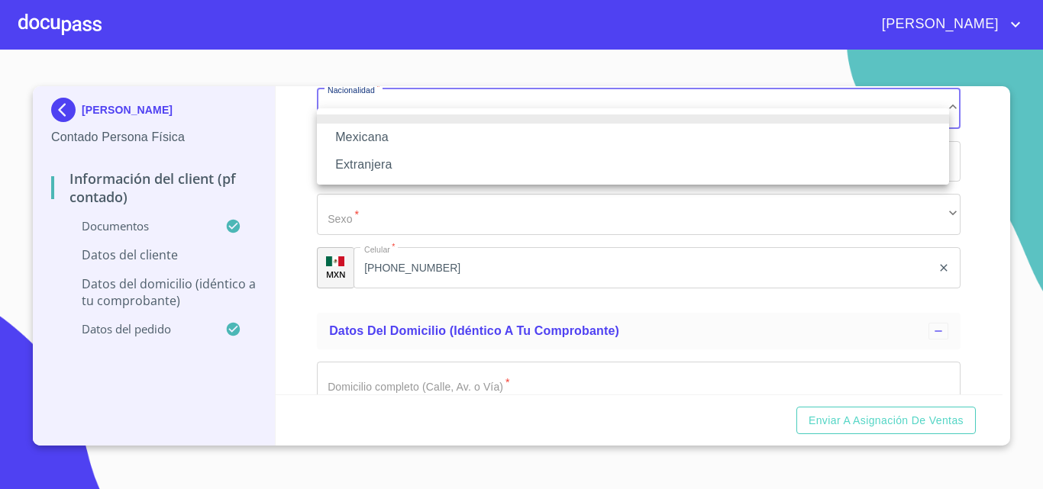
click at [362, 144] on li "Mexicana" at bounding box center [633, 137] width 632 height 27
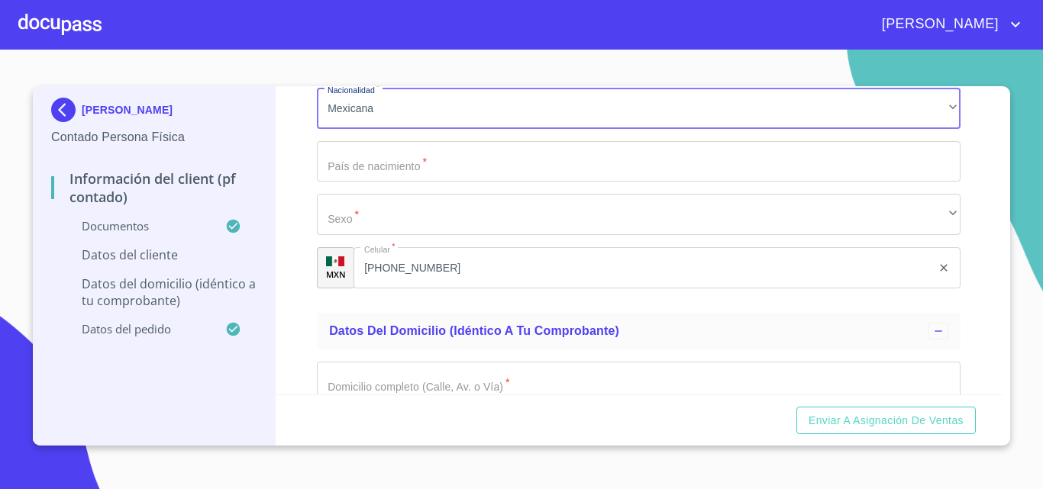
click at [366, 182] on input "Documento de identificación.   *" at bounding box center [639, 161] width 644 height 41
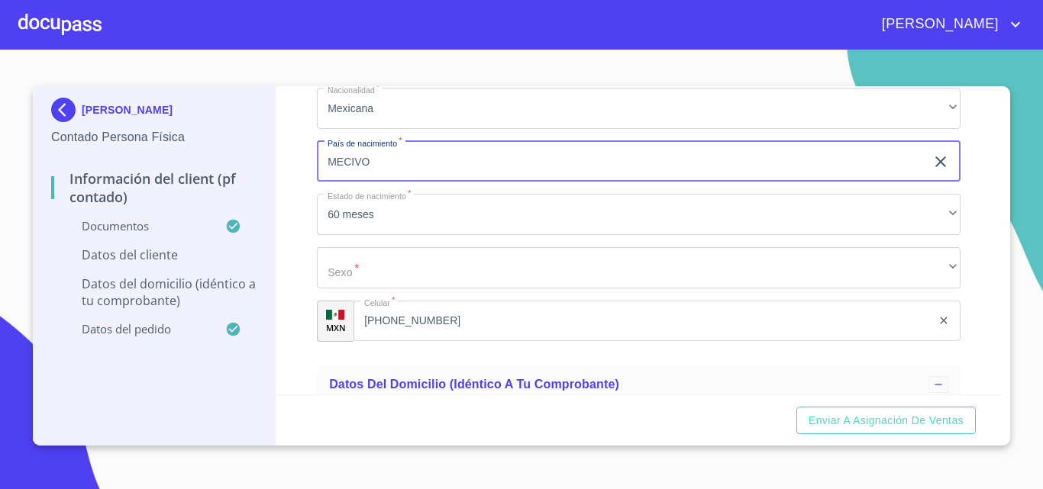
type input "MECIVO"
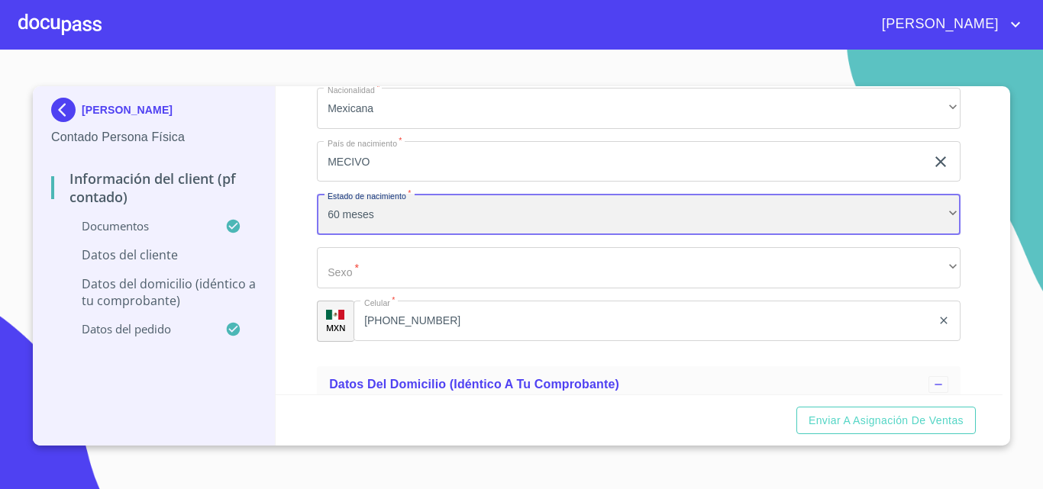
click at [355, 229] on div "60 meses" at bounding box center [639, 214] width 644 height 41
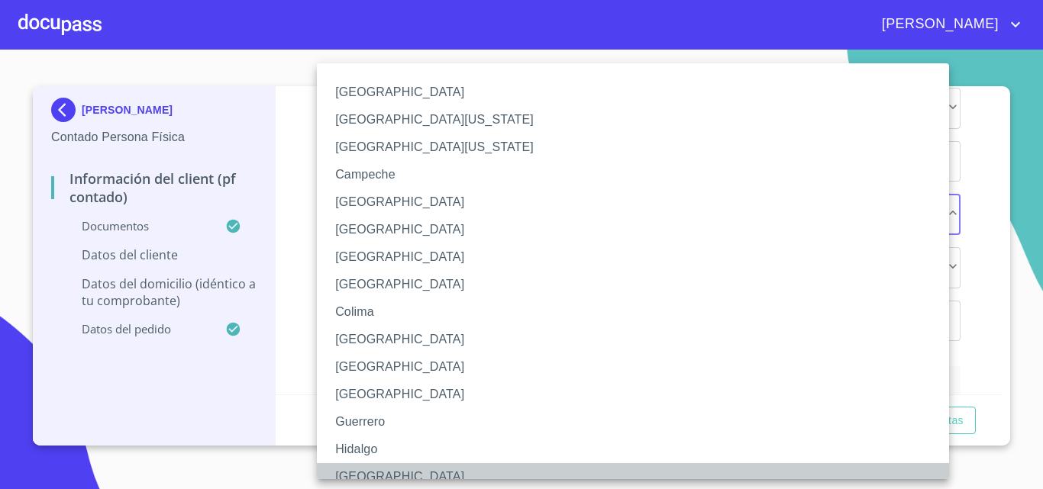
click at [350, 470] on li "[GEOGRAPHIC_DATA]" at bounding box center [639, 476] width 644 height 27
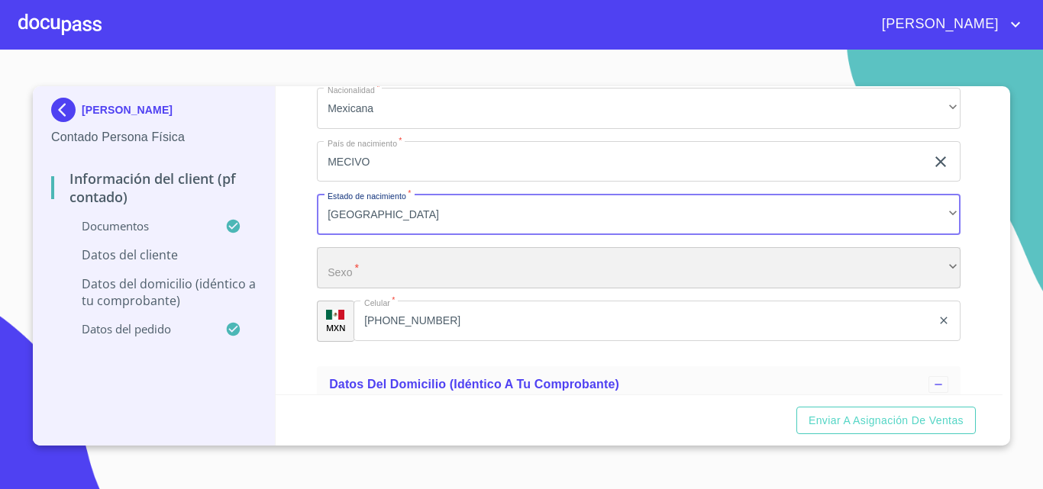
click at [383, 289] on div "​" at bounding box center [639, 267] width 644 height 41
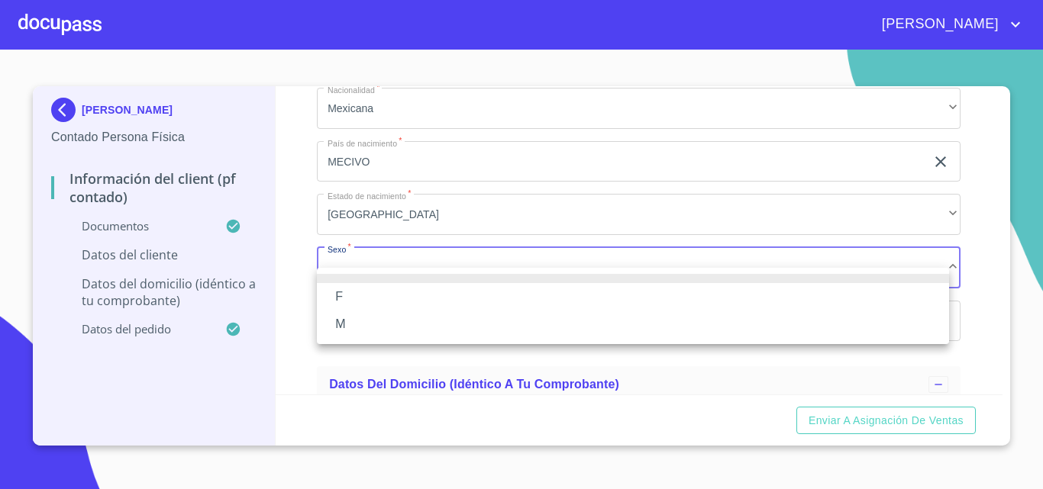
click at [365, 315] on li "M" at bounding box center [633, 324] width 632 height 27
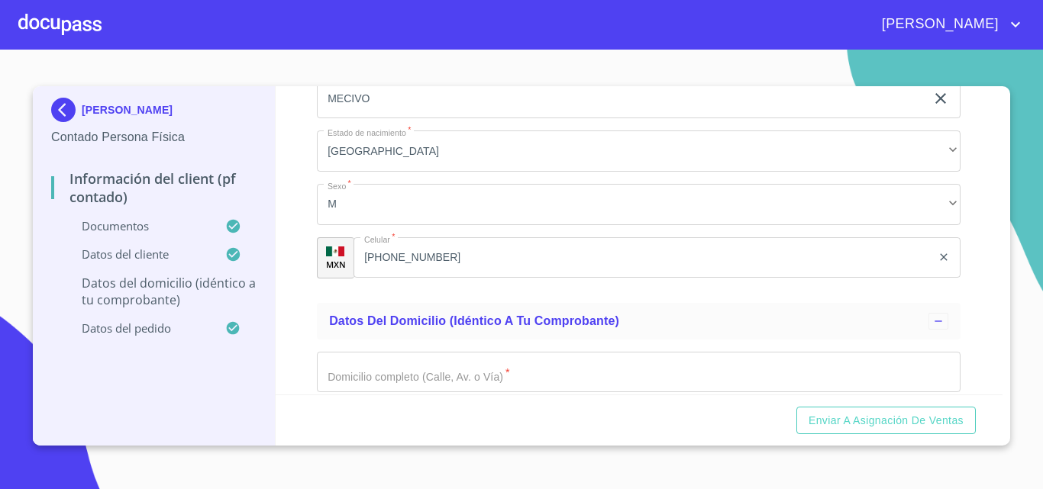
scroll to position [3589, 0]
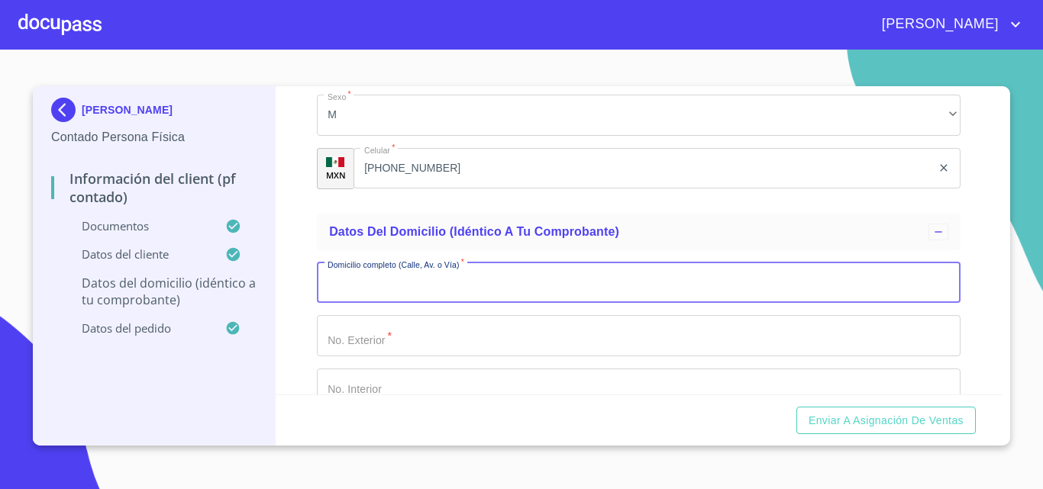
click at [380, 304] on input "Documento de identificación.   *" at bounding box center [639, 283] width 644 height 41
type input "CC"
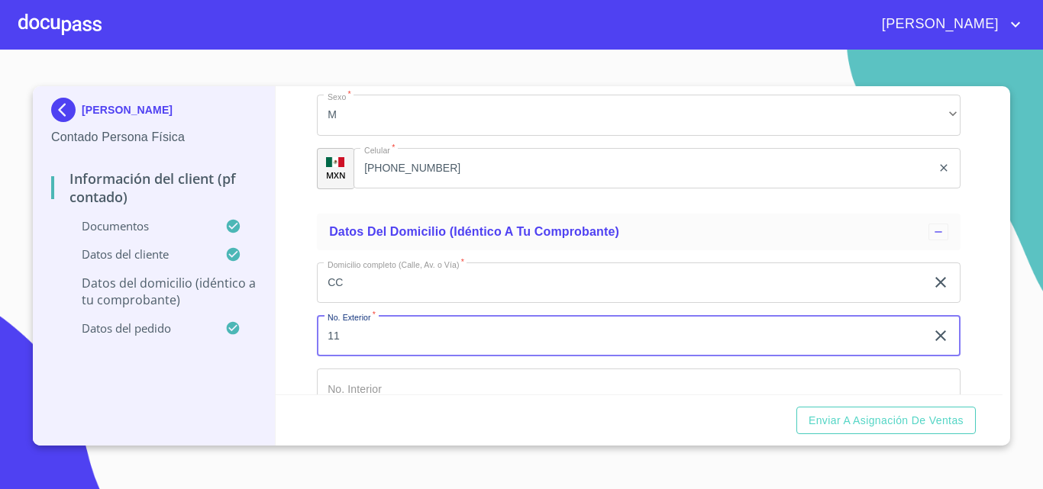
type input "11"
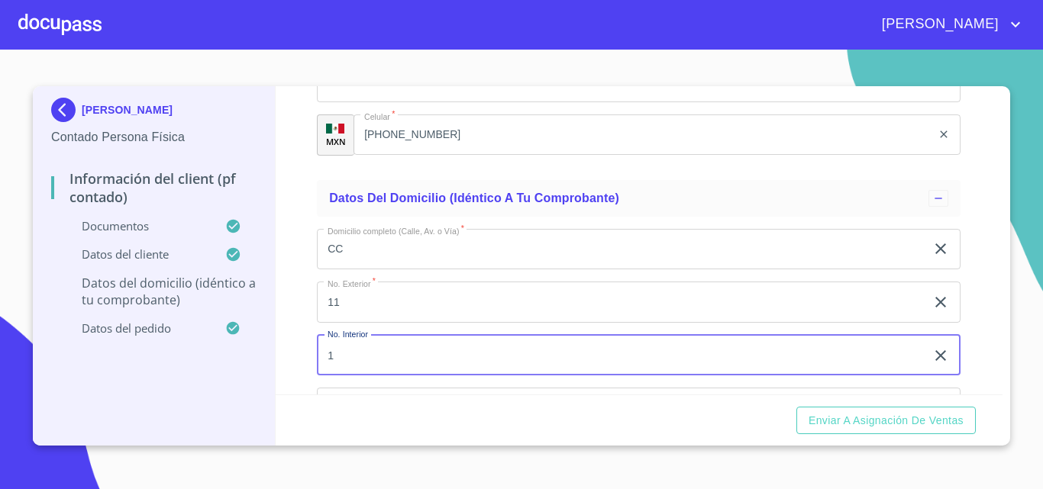
type input "1"
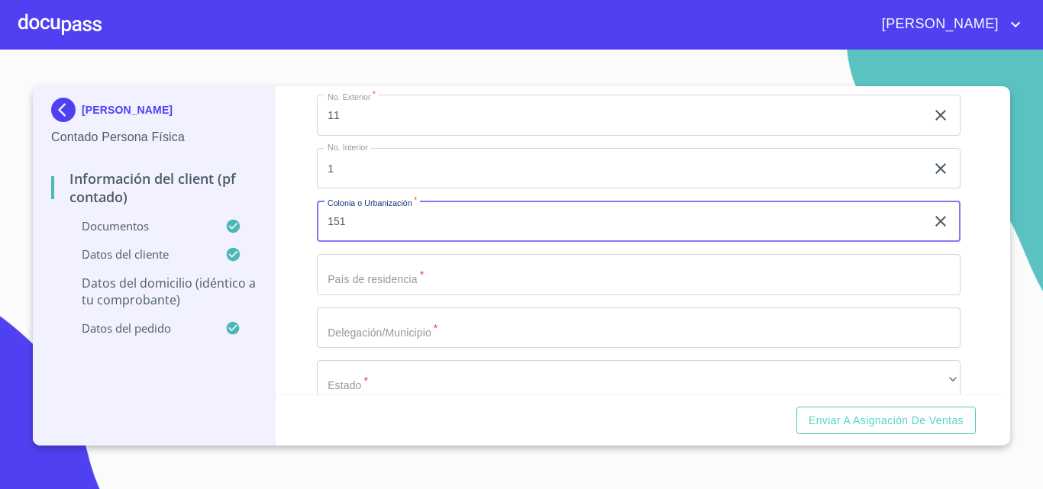
type input "151"
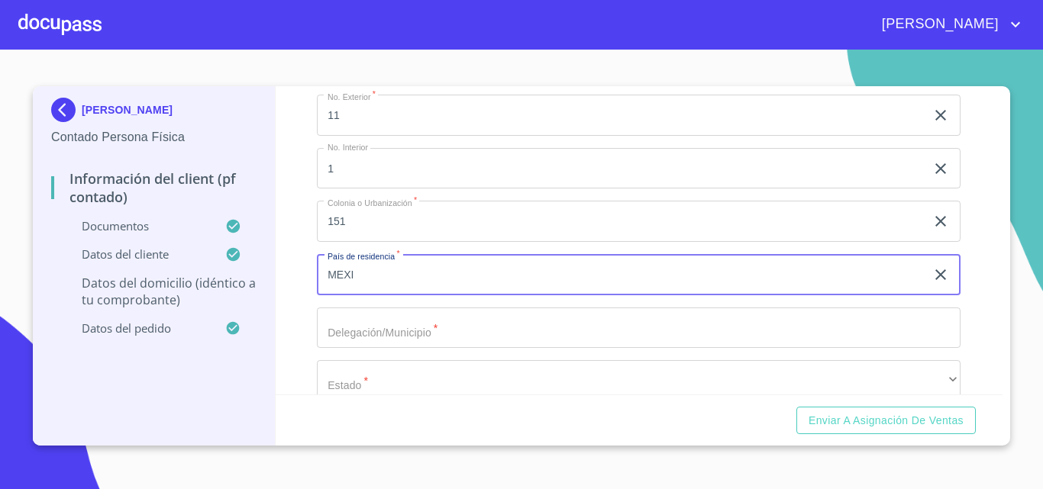
type input "MEXI"
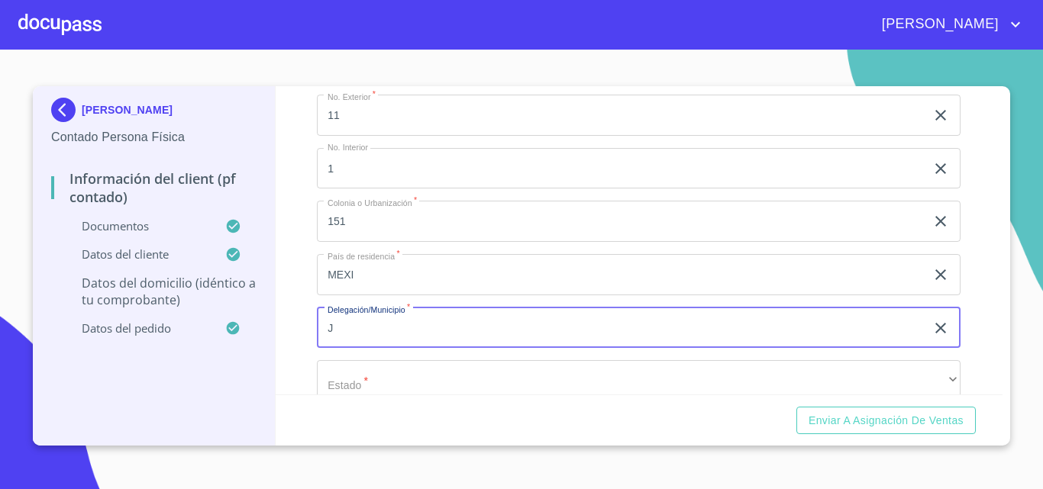
type input "J"
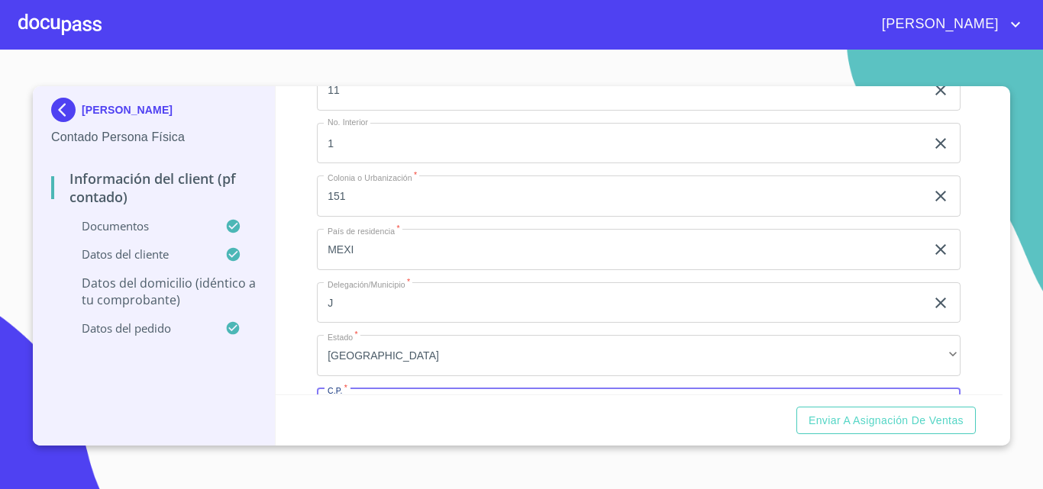
scroll to position [11, 0]
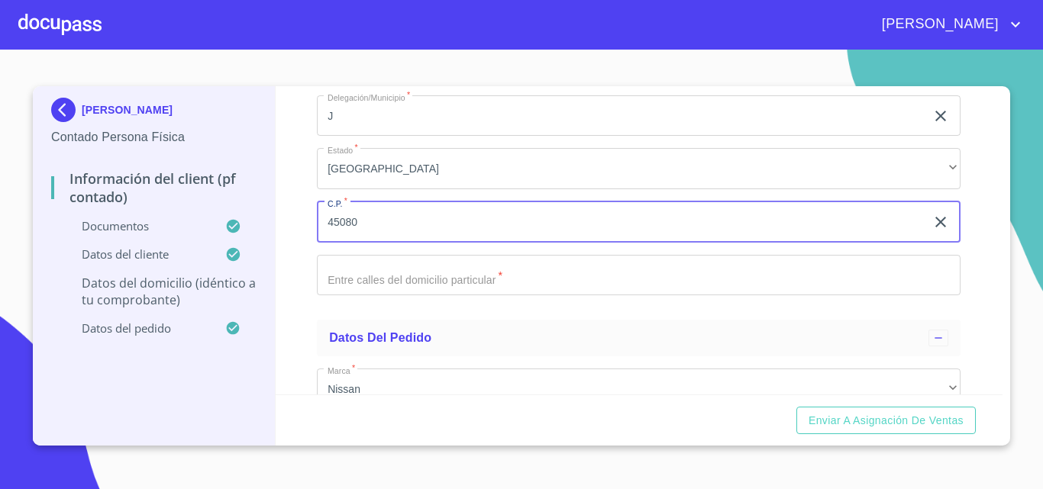
type input "45080"
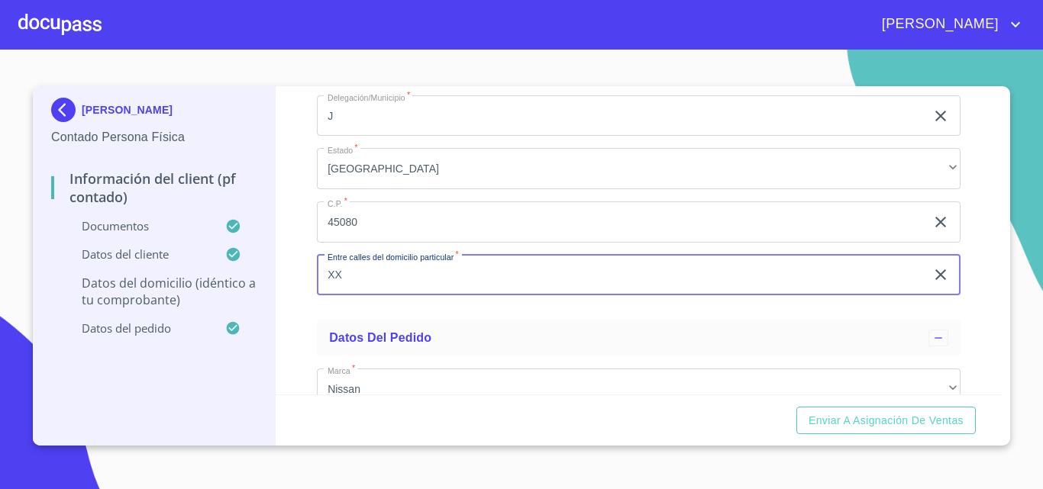
type input "XX"
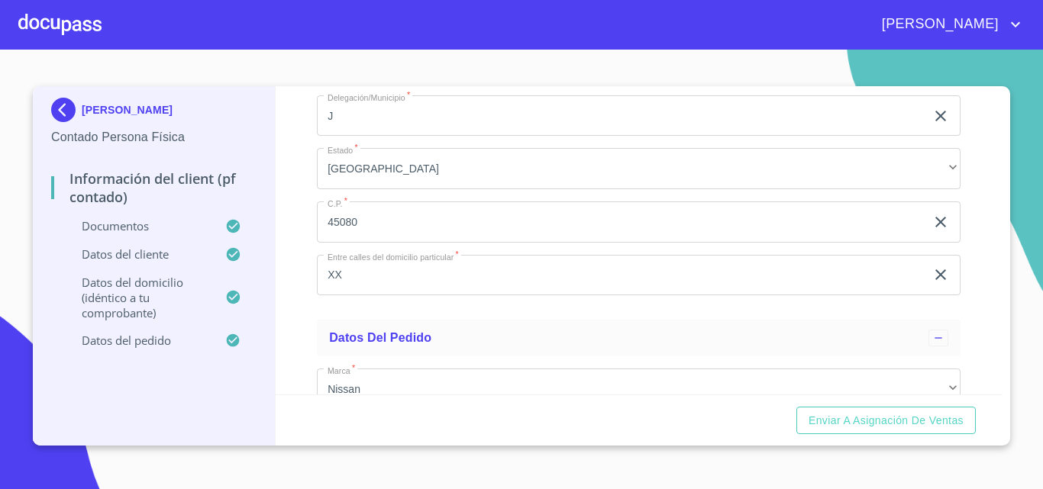
click at [305, 330] on div "Información del Client (PF contado) Documentos Documento de identificación.   *…" at bounding box center [640, 240] width 728 height 308
click at [822, 415] on span "Enviar a Asignación de Ventas" at bounding box center [886, 421] width 155 height 19
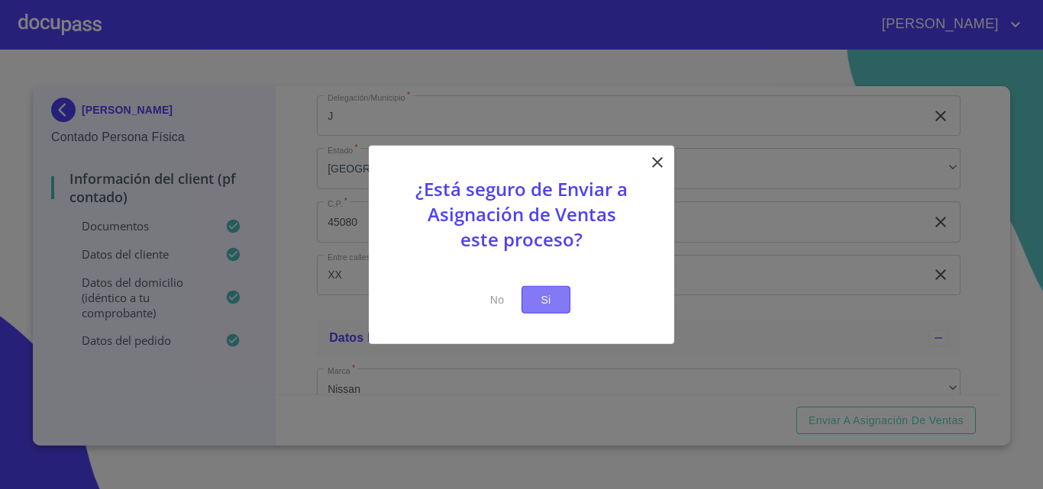
click at [560, 296] on button "Si" at bounding box center [545, 300] width 49 height 28
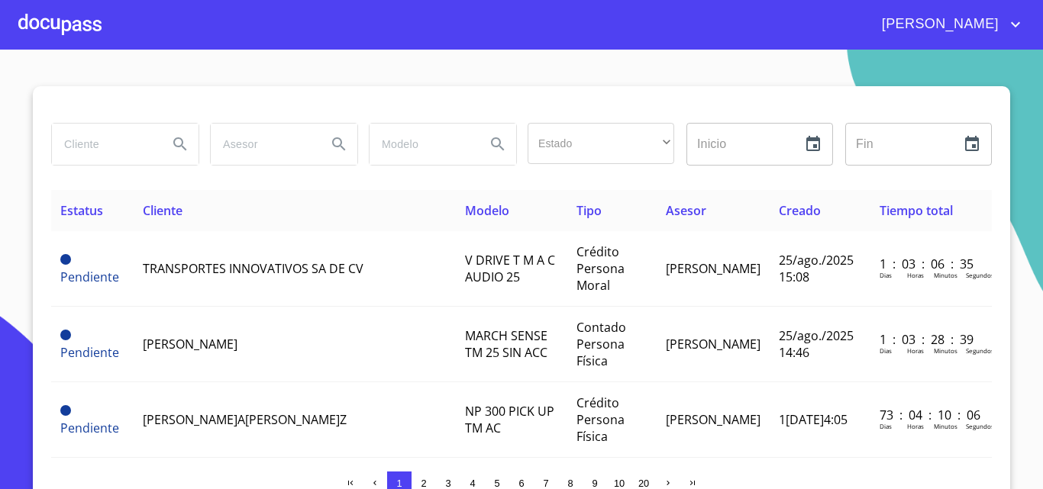
click at [66, 22] on div at bounding box center [59, 24] width 83 height 49
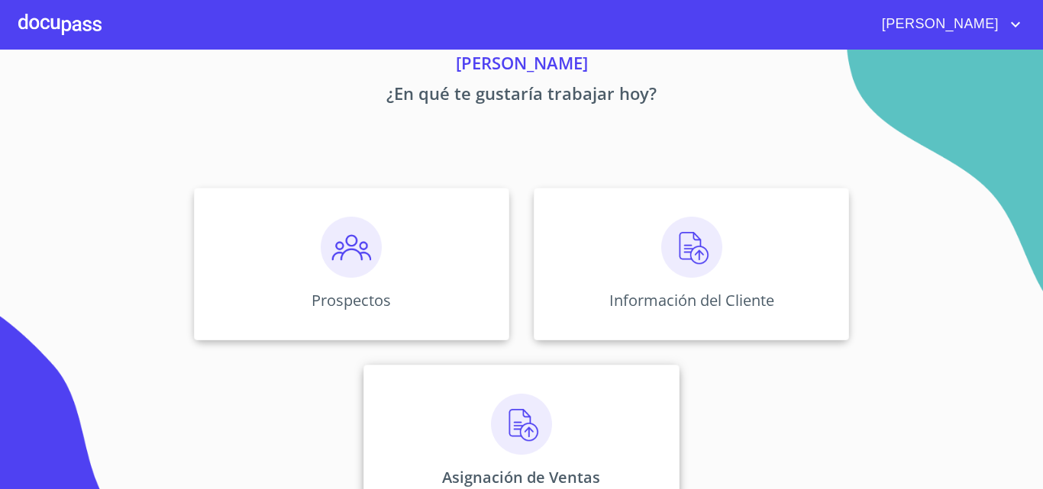
scroll to position [101, 0]
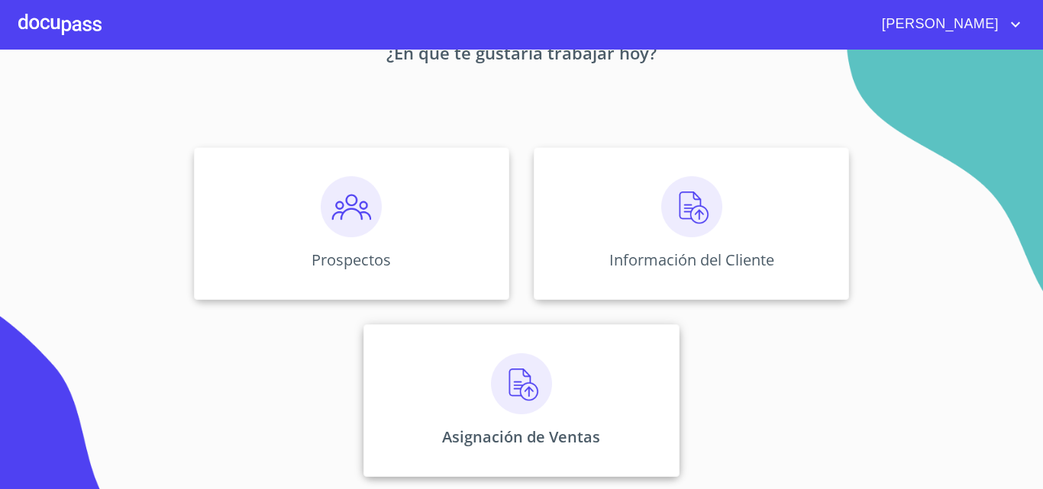
click at [504, 388] on img at bounding box center [521, 384] width 61 height 61
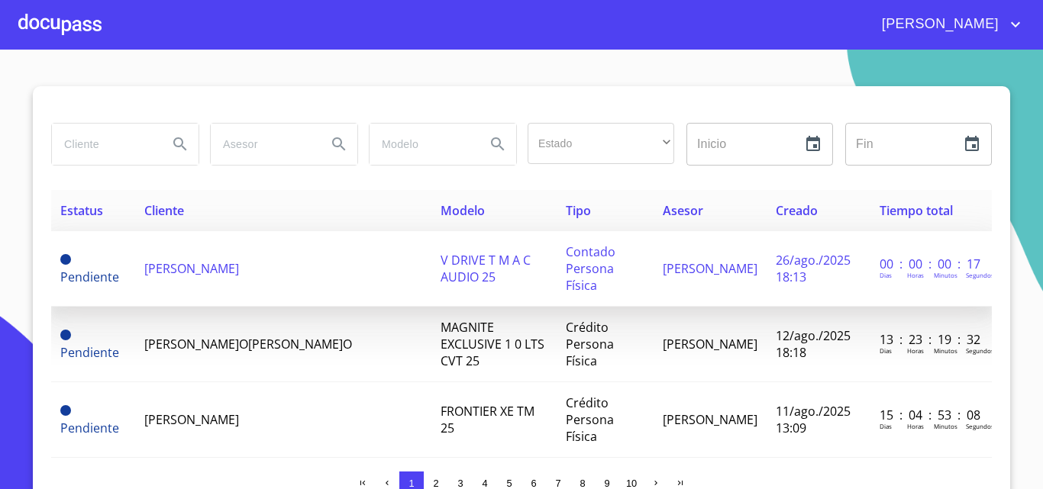
click at [483, 260] on span "V DRIVE T M A C AUDIO 25" at bounding box center [486, 269] width 90 height 34
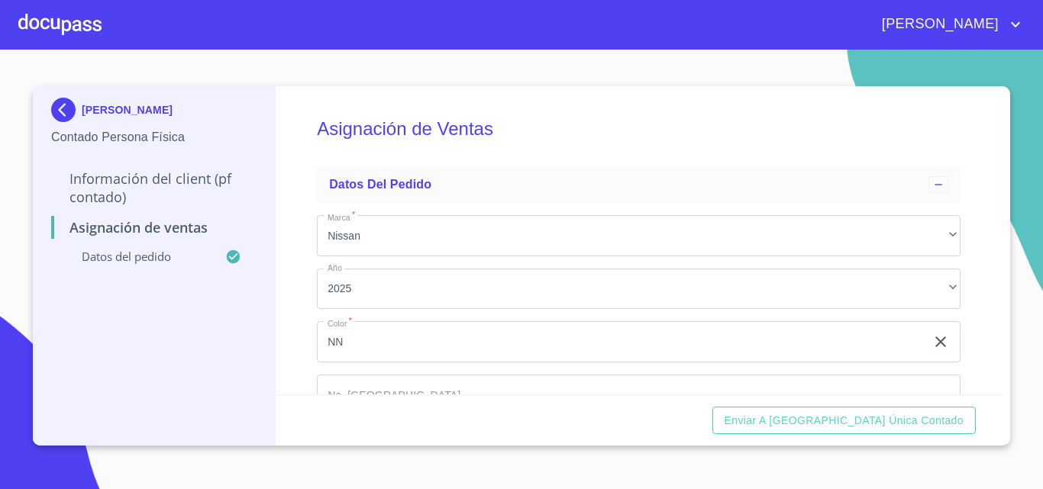
click at [833, 446] on section "[PERSON_NAME] Contado Persona Física Información del Client (PF contado) Asigna…" at bounding box center [521, 270] width 1043 height 440
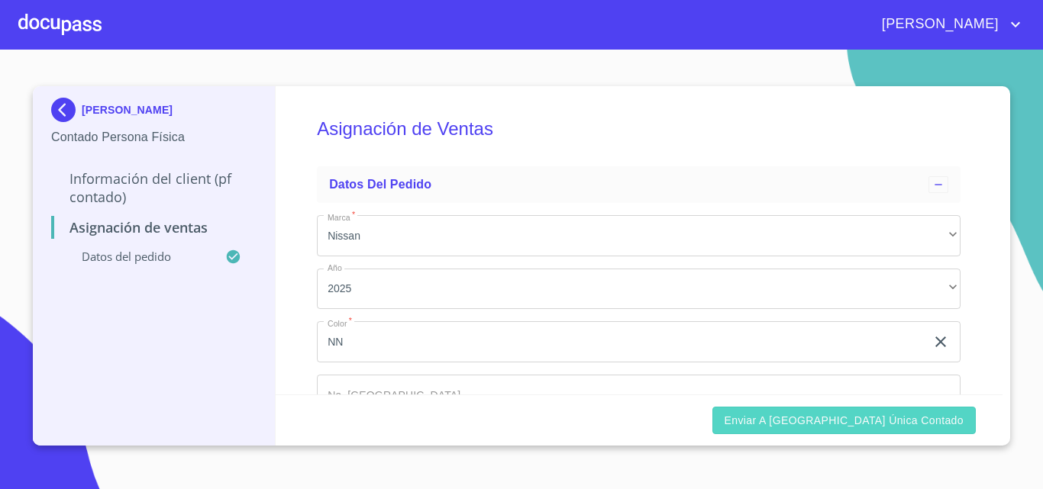
click at [828, 427] on span "Enviar a [GEOGRAPHIC_DATA] única contado" at bounding box center [845, 421] width 240 height 19
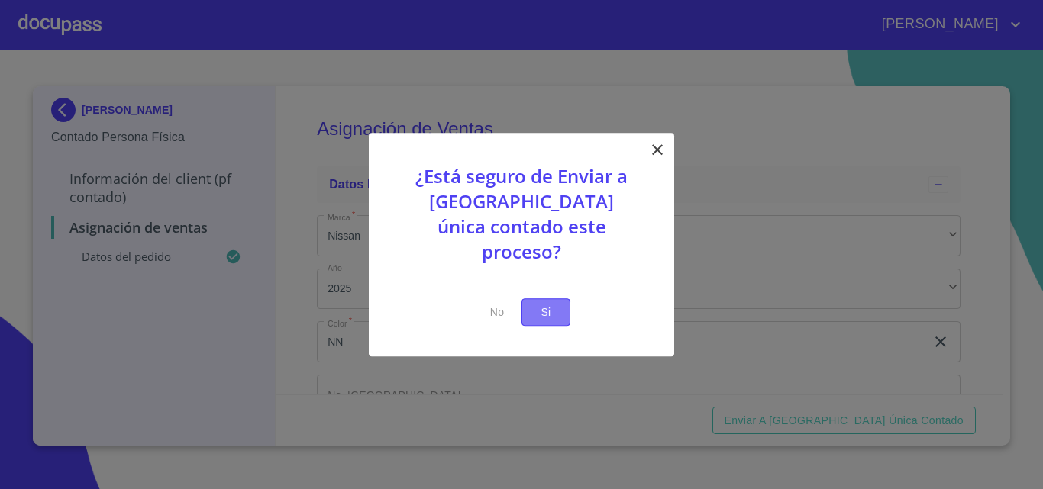
click at [538, 303] on span "Si" at bounding box center [546, 312] width 24 height 19
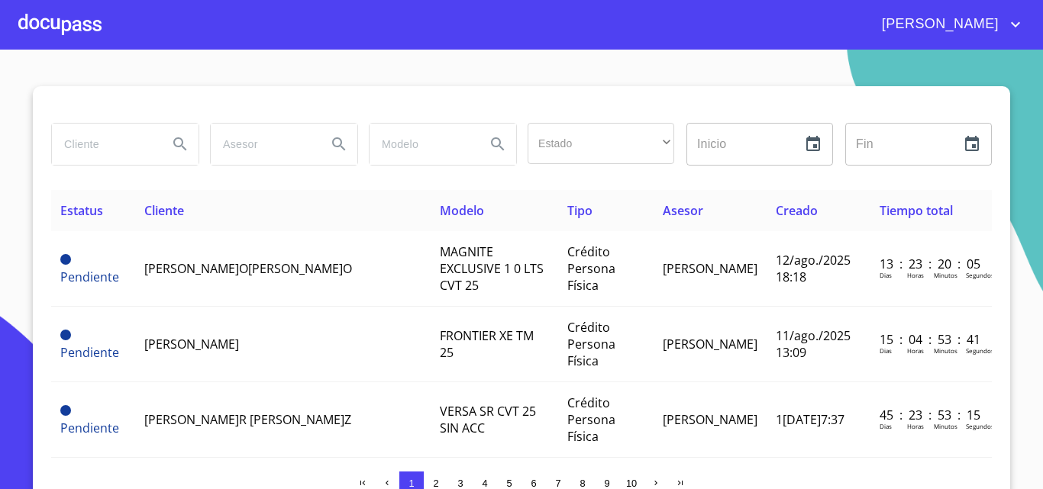
click at [65, 28] on div at bounding box center [59, 24] width 83 height 49
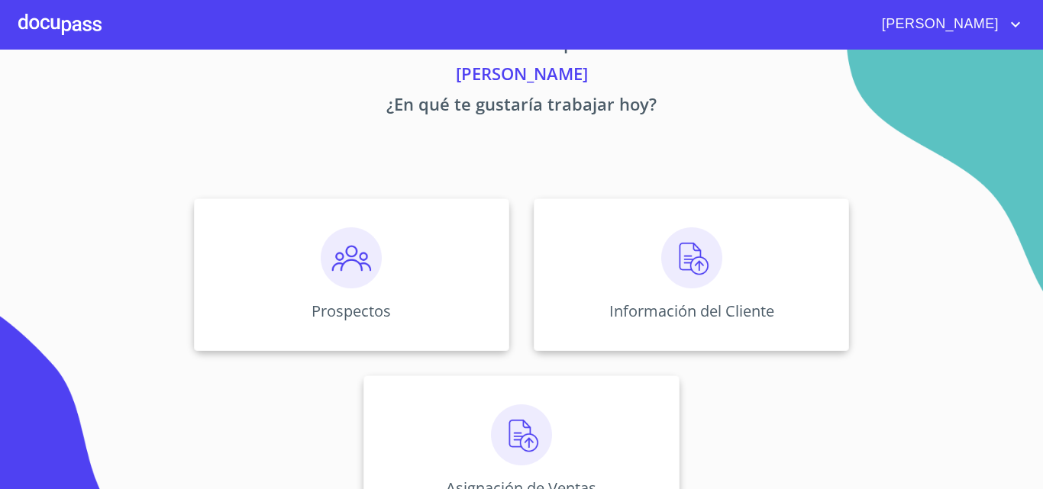
scroll to position [101, 0]
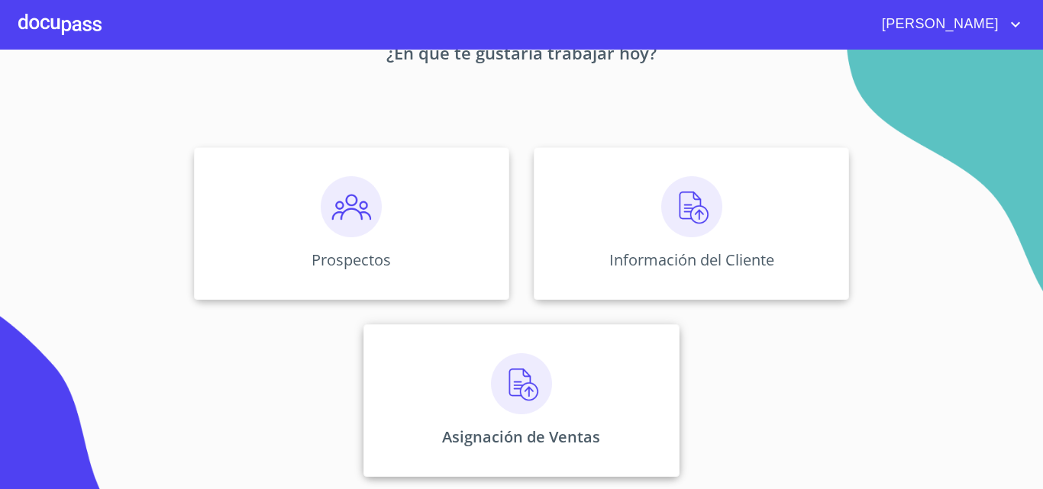
click at [592, 346] on div "Asignación de Ventas" at bounding box center [520, 401] width 315 height 153
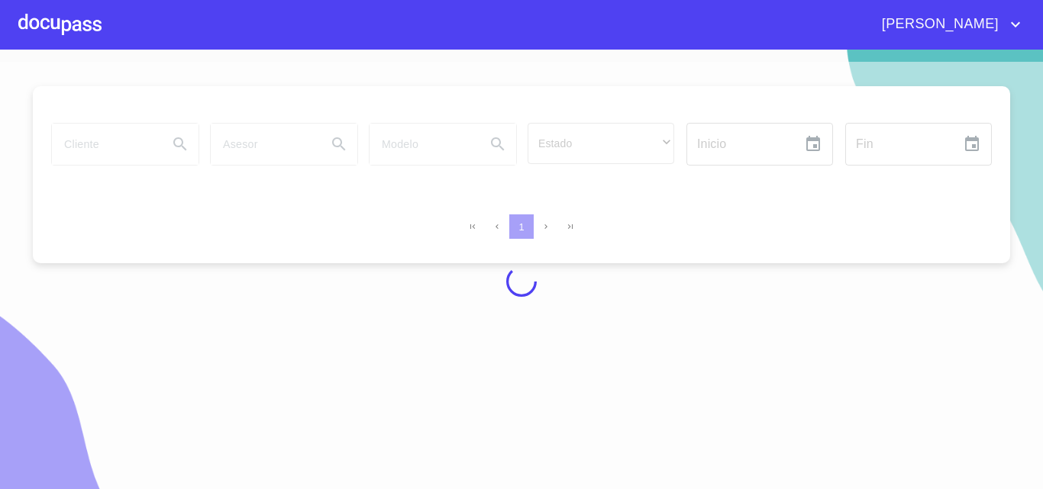
click at [63, 27] on div at bounding box center [59, 24] width 83 height 49
